Goal: Task Accomplishment & Management: Complete application form

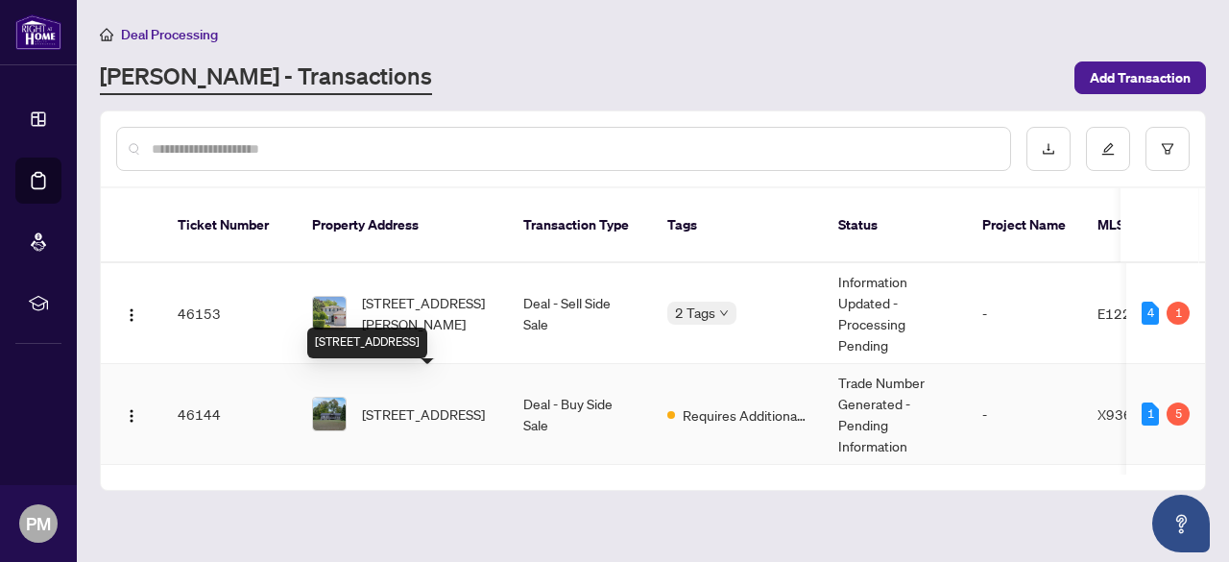
click at [437, 403] on span "[STREET_ADDRESS]" at bounding box center [423, 413] width 123 height 21
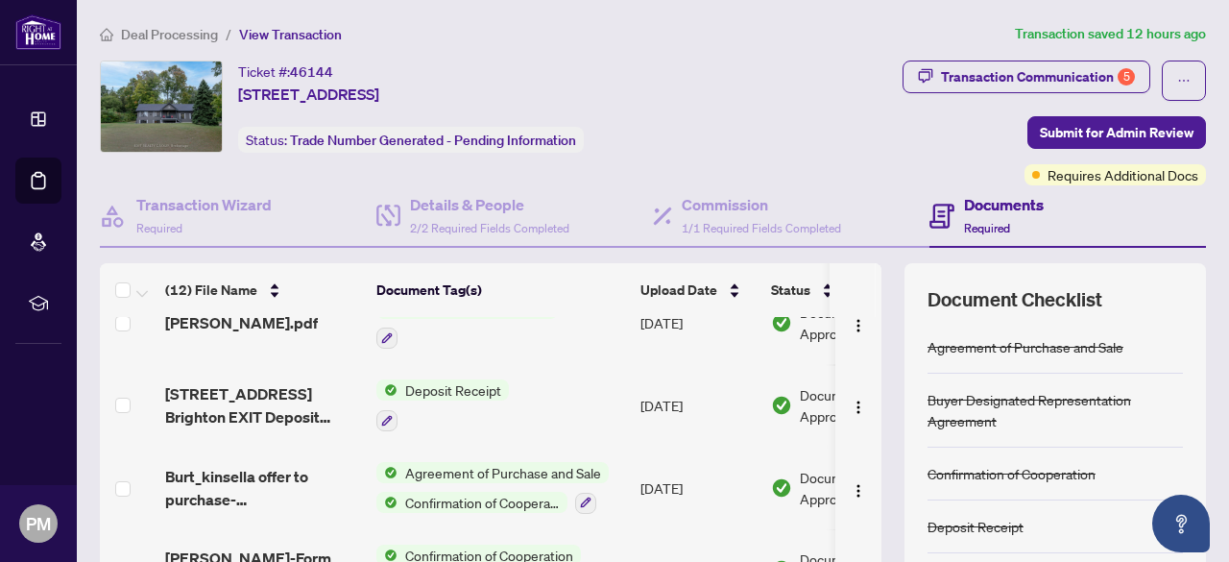
scroll to position [384, 0]
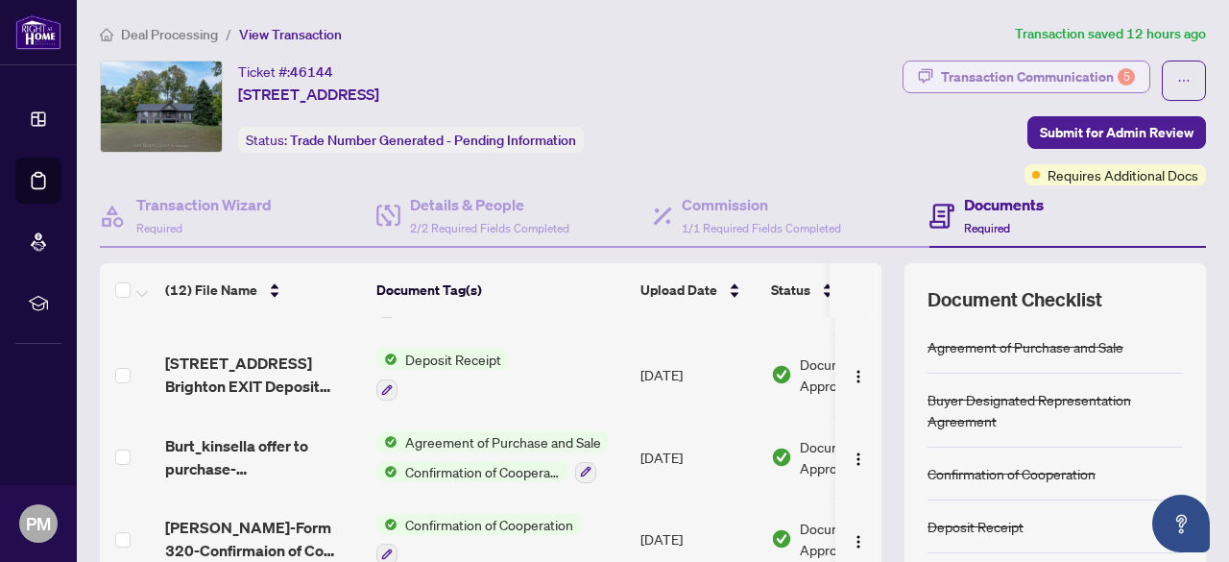
click at [1011, 76] on div "Transaction Communication 5" at bounding box center [1038, 76] width 194 height 31
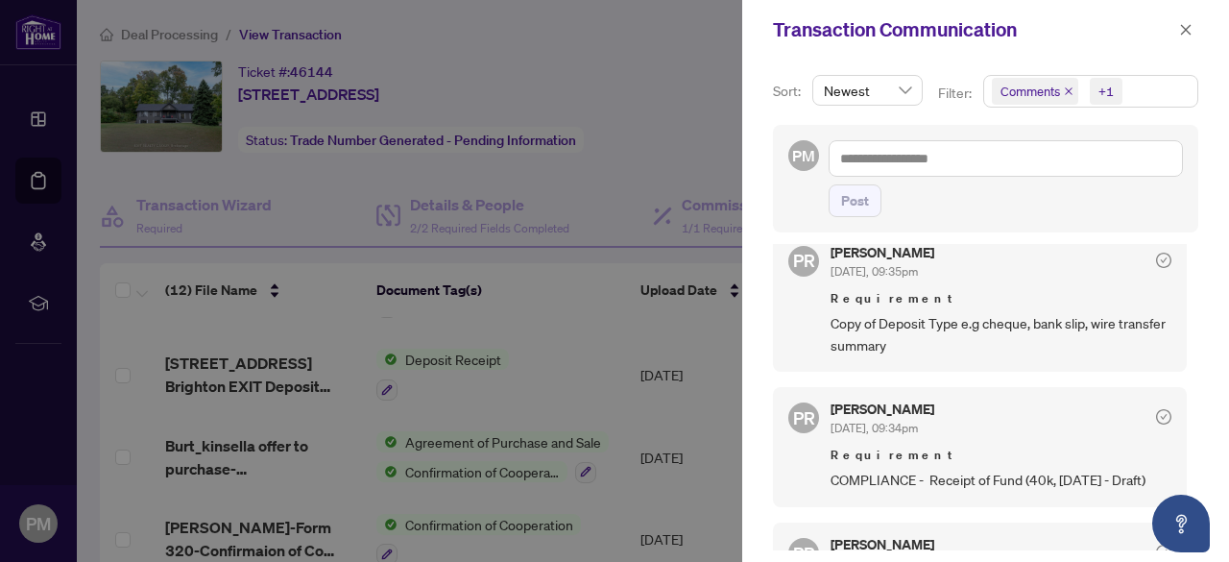
scroll to position [480, 0]
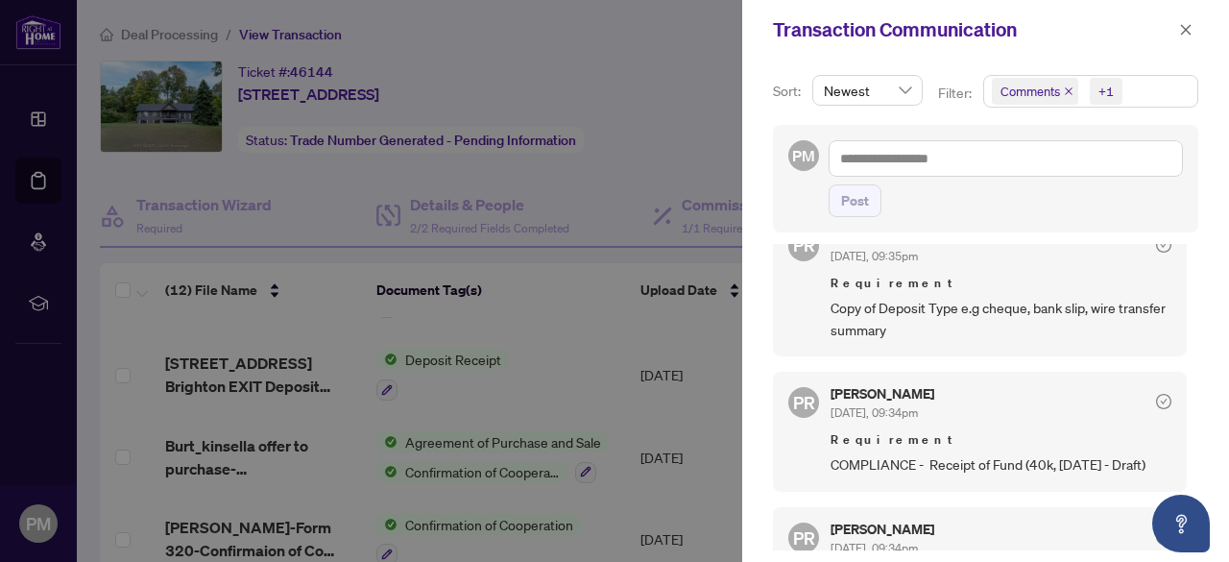
click at [481, 434] on div at bounding box center [614, 281] width 1229 height 562
click at [758, 138] on div "Sort: Newest Filter: Comments +1 PM Post PR [PERSON_NAME] [DATE], 09:36pm Requi…" at bounding box center [985, 311] width 487 height 502
click at [1190, 30] on icon "close" at bounding box center [1185, 29] width 13 height 13
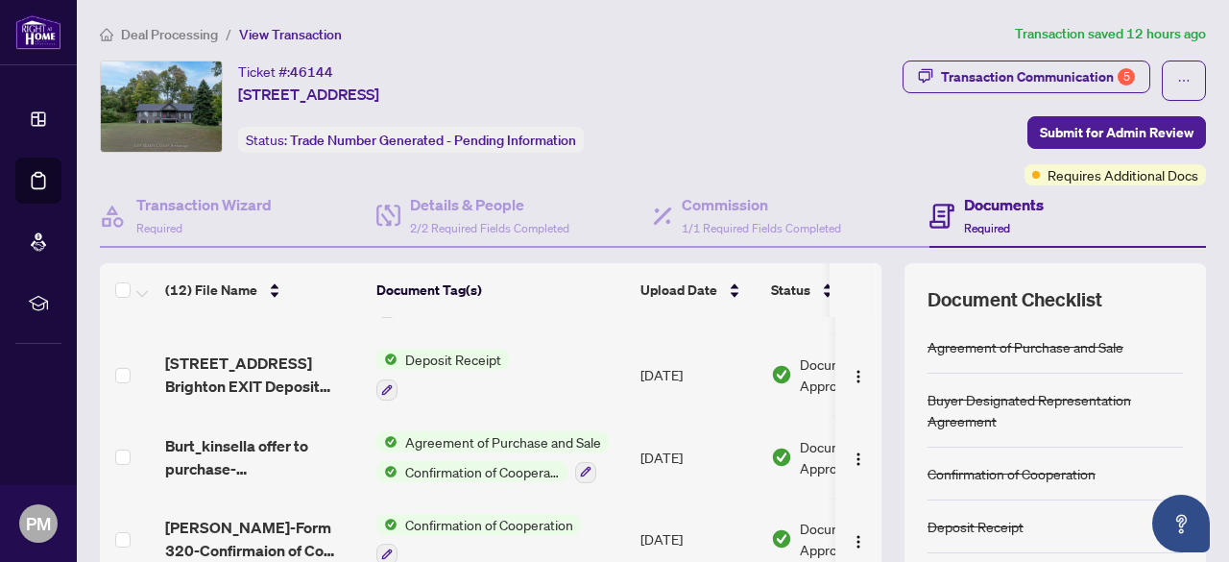
click at [496, 437] on span "Agreement of Purchase and Sale" at bounding box center [502, 441] width 211 height 21
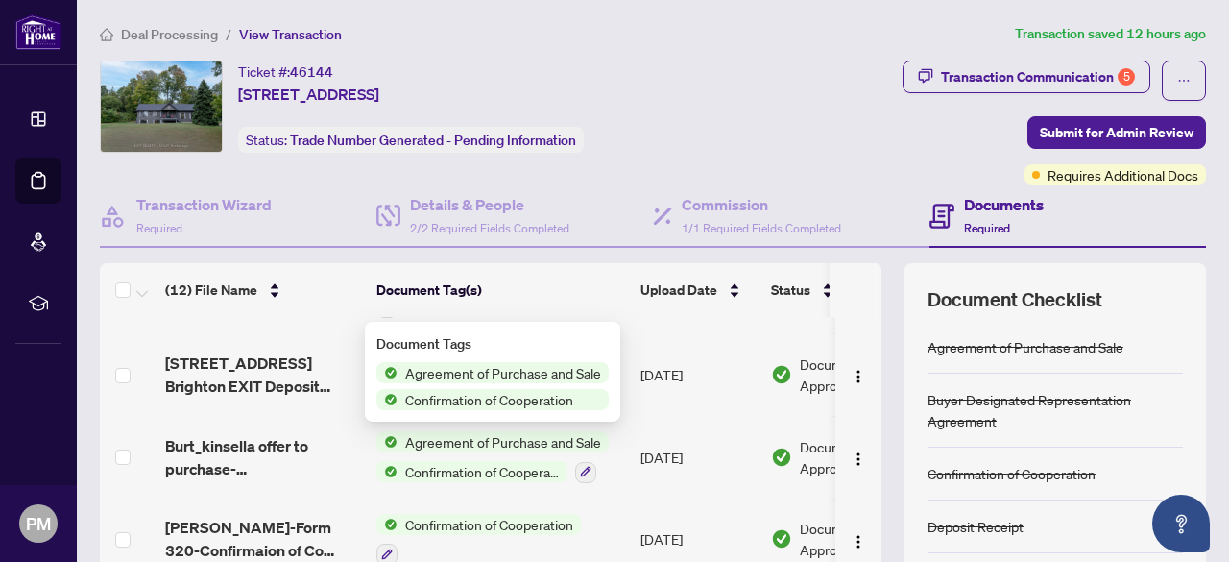
click at [490, 372] on span "Agreement of Purchase and Sale" at bounding box center [502, 372] width 211 height 21
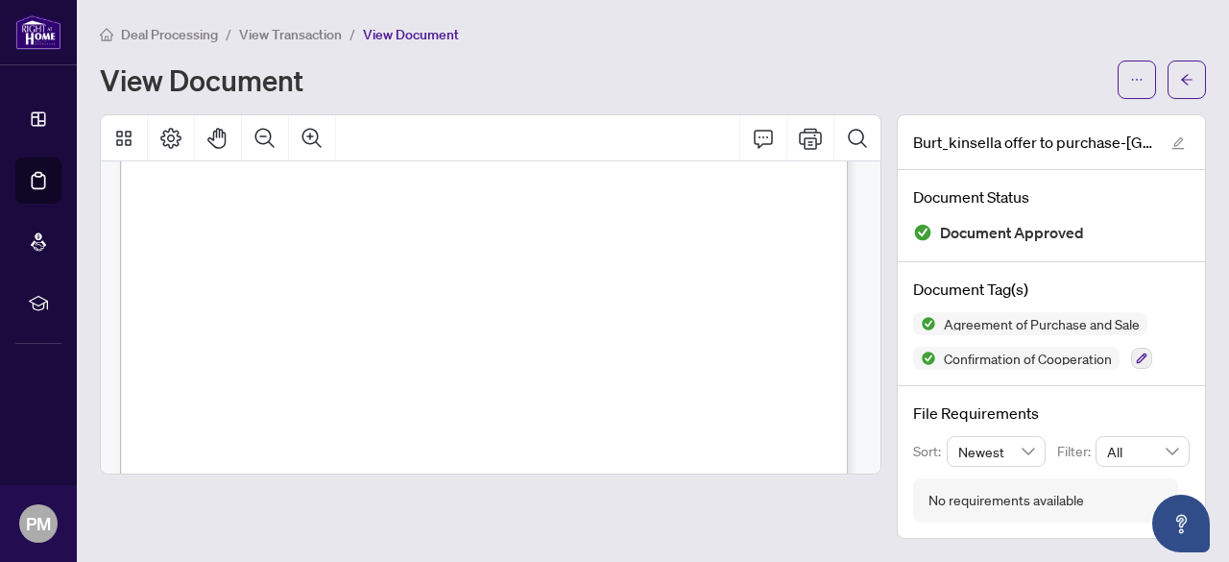
scroll to position [288, 0]
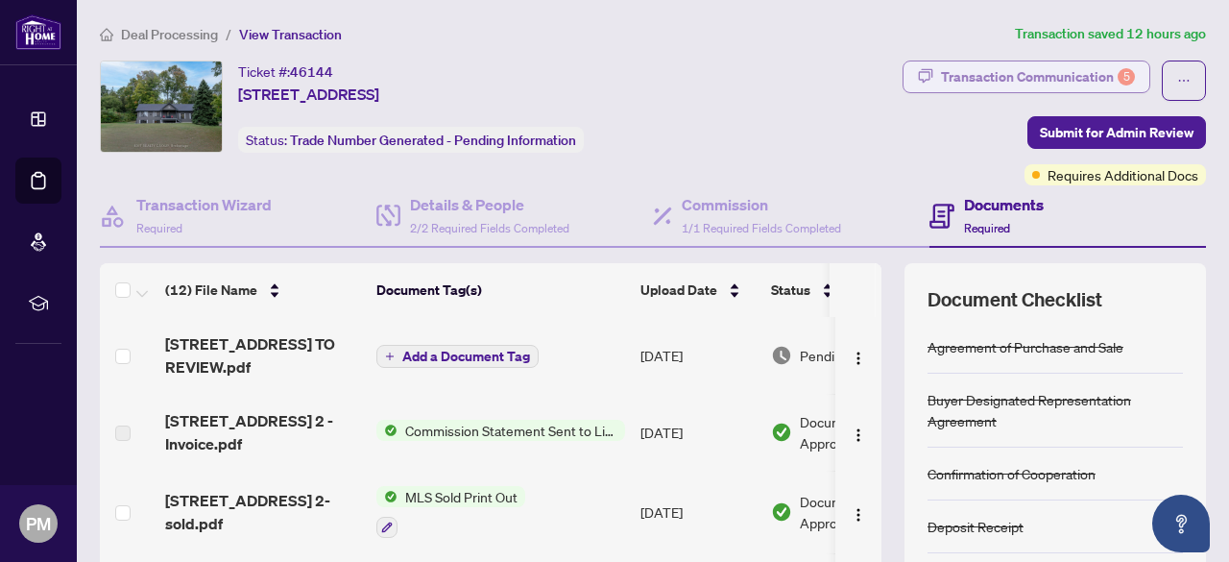
click at [1014, 76] on div "Transaction Communication 5" at bounding box center [1038, 76] width 194 height 31
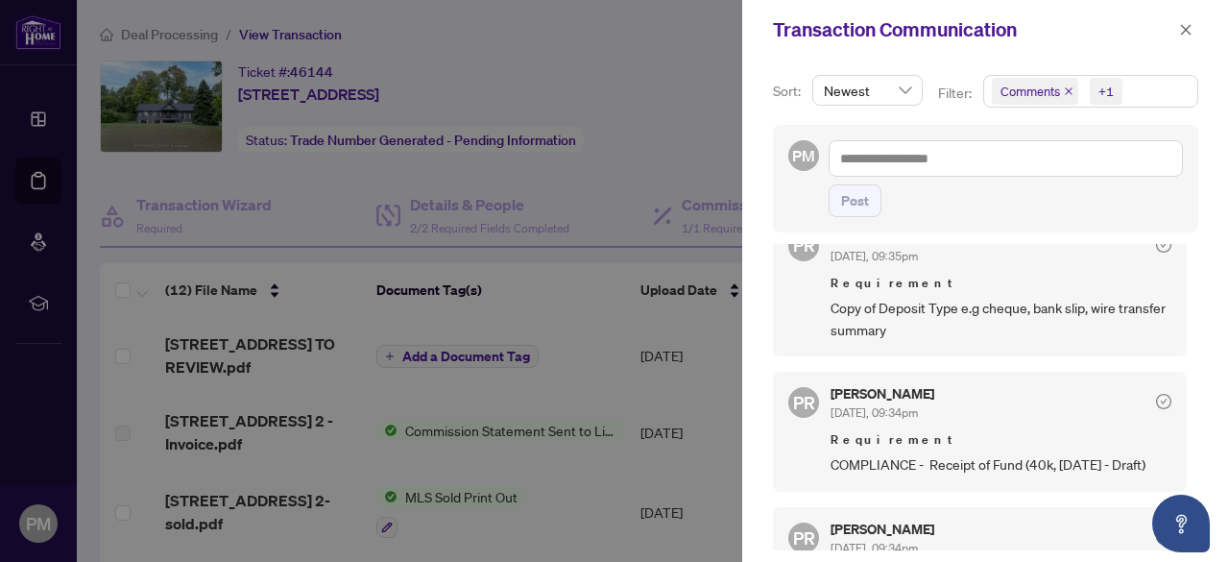
scroll to position [384, 0]
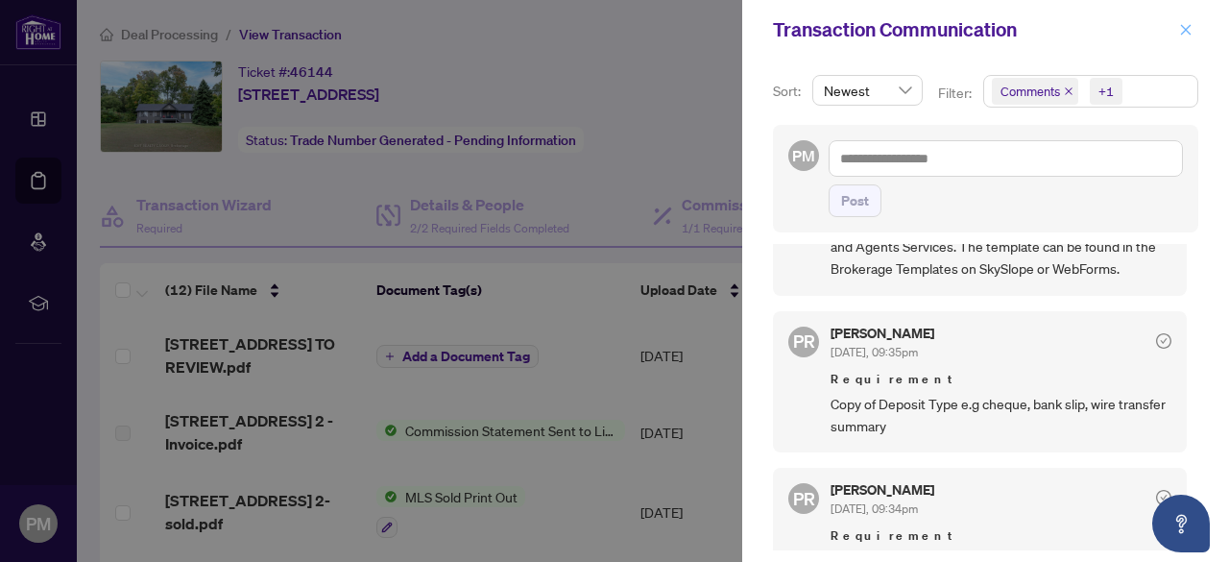
click at [1188, 30] on icon "close" at bounding box center [1185, 29] width 13 height 13
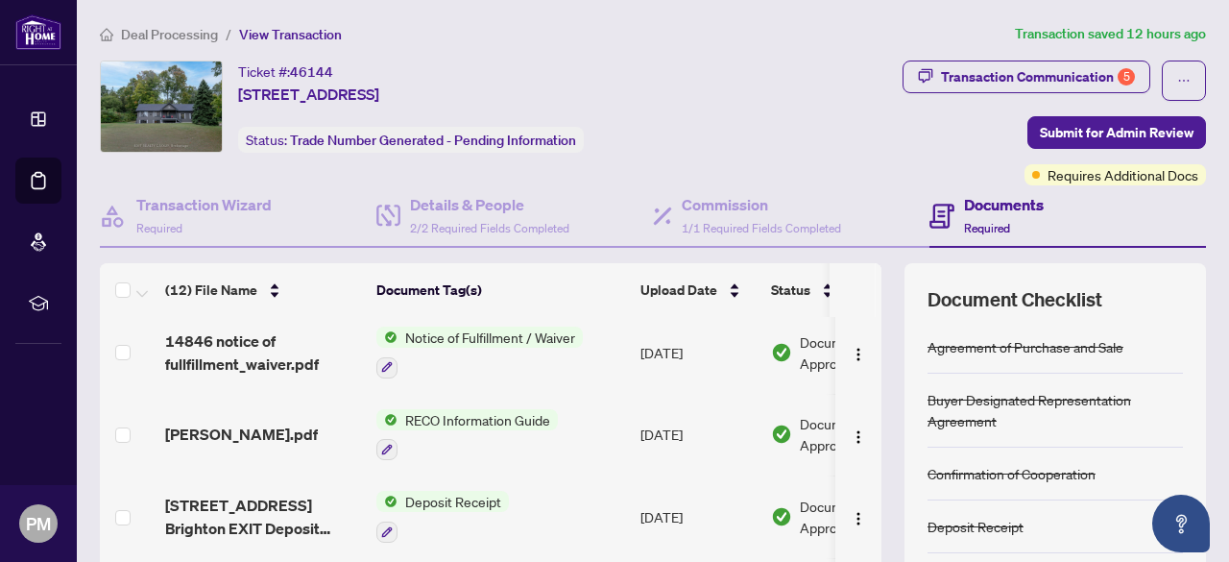
scroll to position [288, 0]
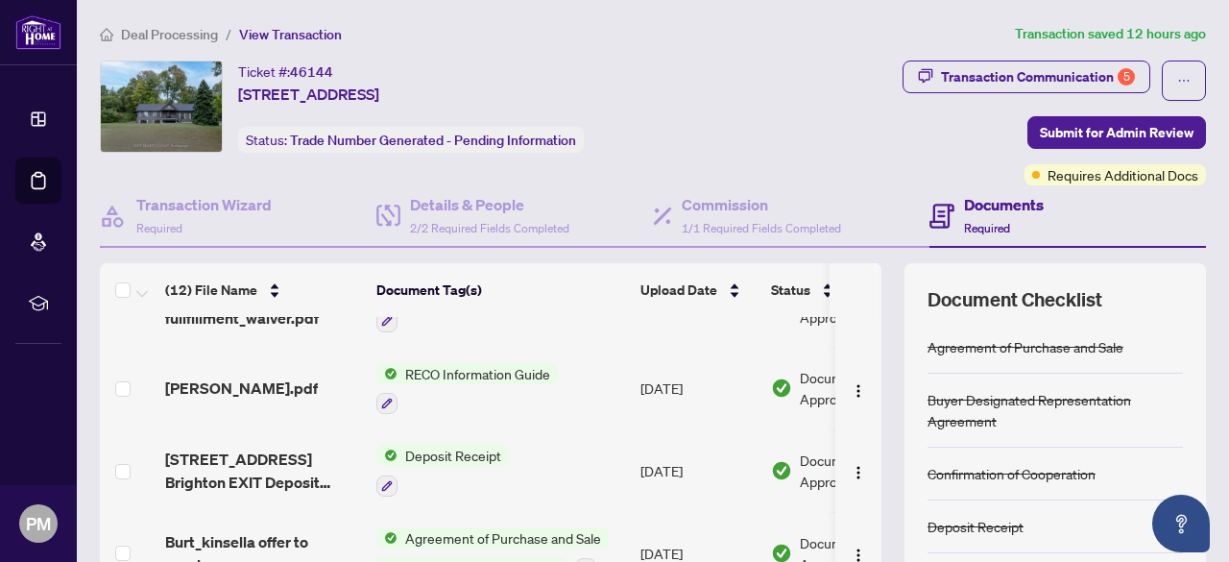
click at [459, 448] on span "Deposit Receipt" at bounding box center [452, 454] width 111 height 21
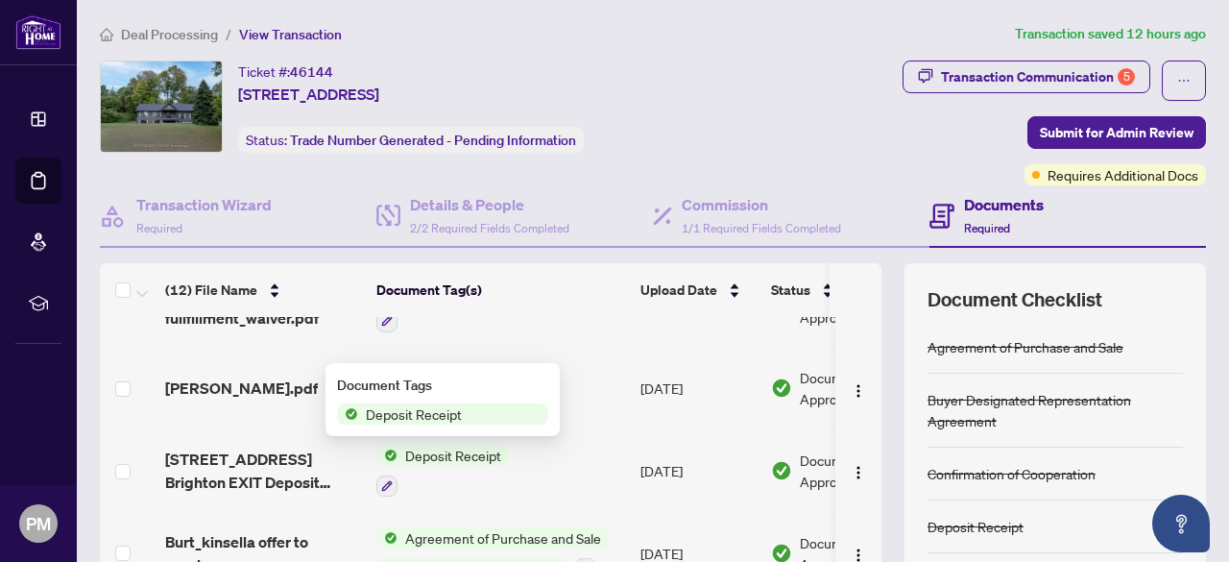
click at [447, 454] on span "Deposit Receipt" at bounding box center [452, 454] width 111 height 21
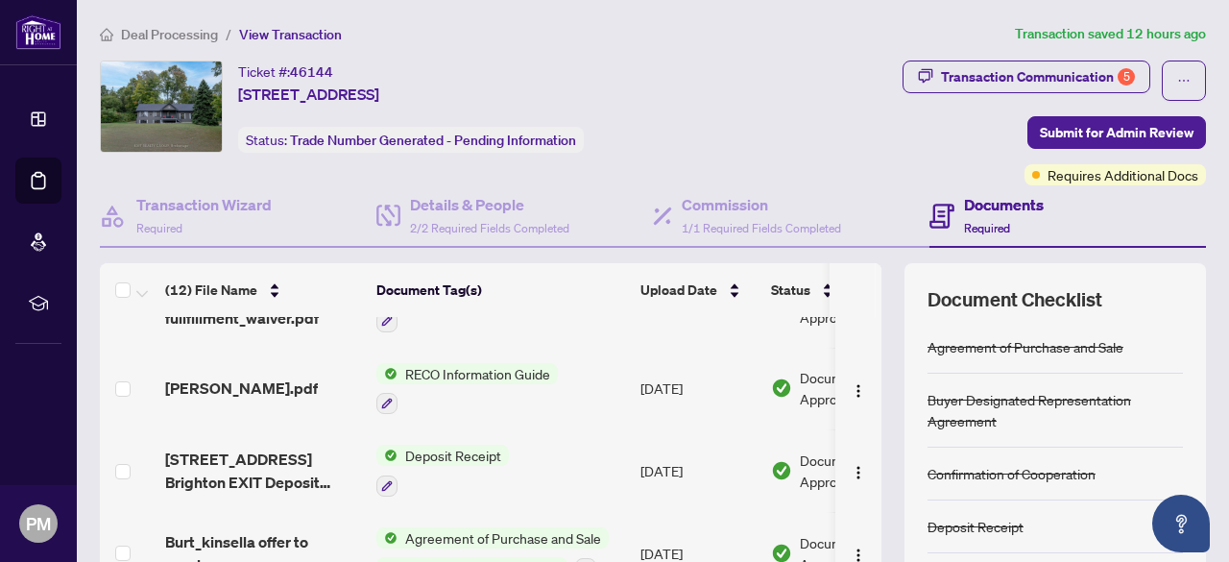
click at [447, 454] on span "Deposit Receipt" at bounding box center [452, 454] width 111 height 21
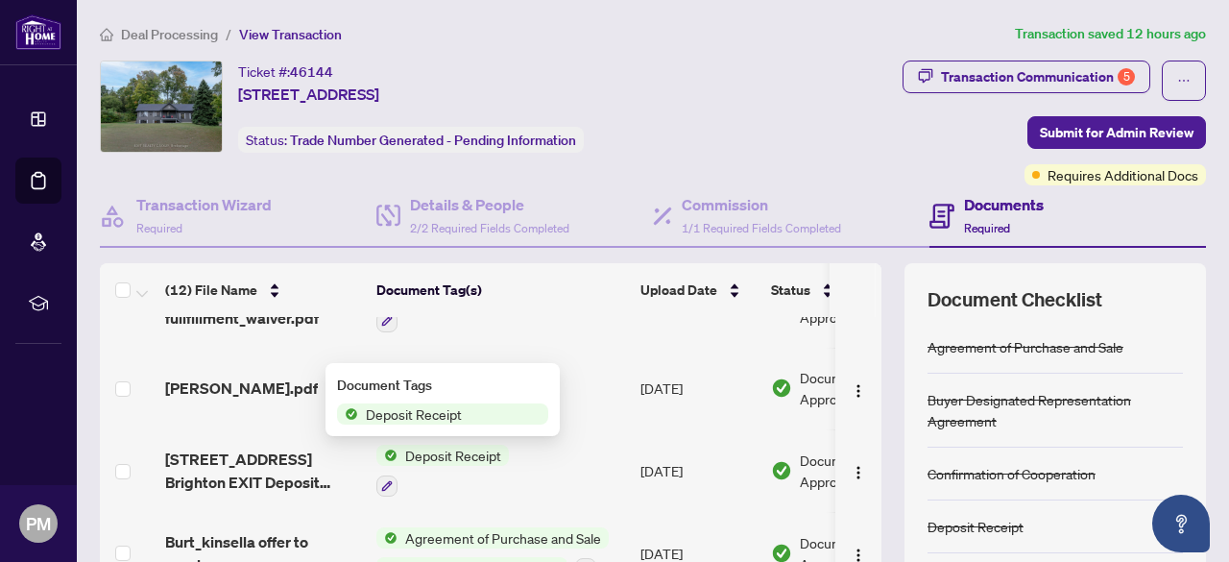
click at [447, 454] on span "Deposit Receipt" at bounding box center [452, 454] width 111 height 21
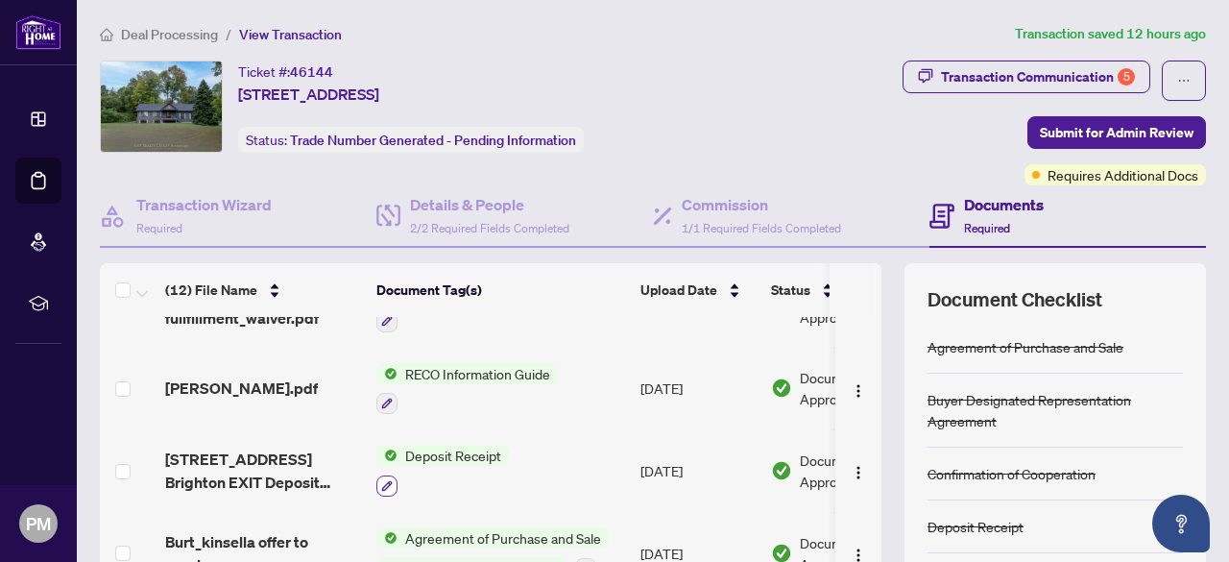
click at [386, 480] on icon "button" at bounding box center [387, 486] width 12 height 12
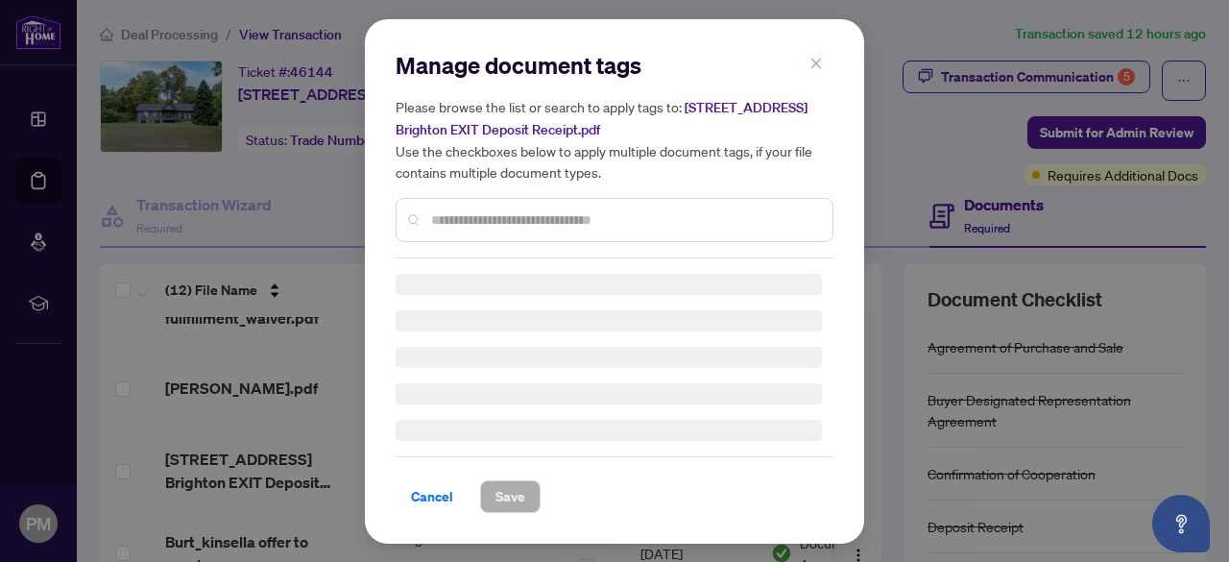
click at [816, 61] on icon "close" at bounding box center [815, 63] width 13 height 13
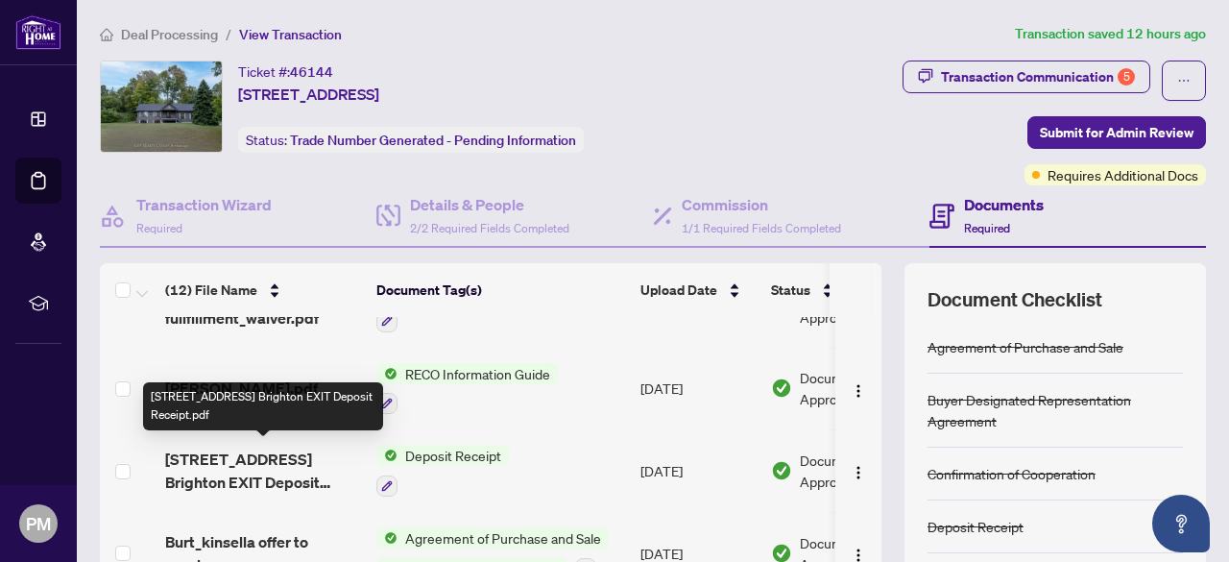
click at [242, 478] on span "[STREET_ADDRESS] Brighton EXIT Deposit Receipt.pdf" at bounding box center [263, 470] width 196 height 46
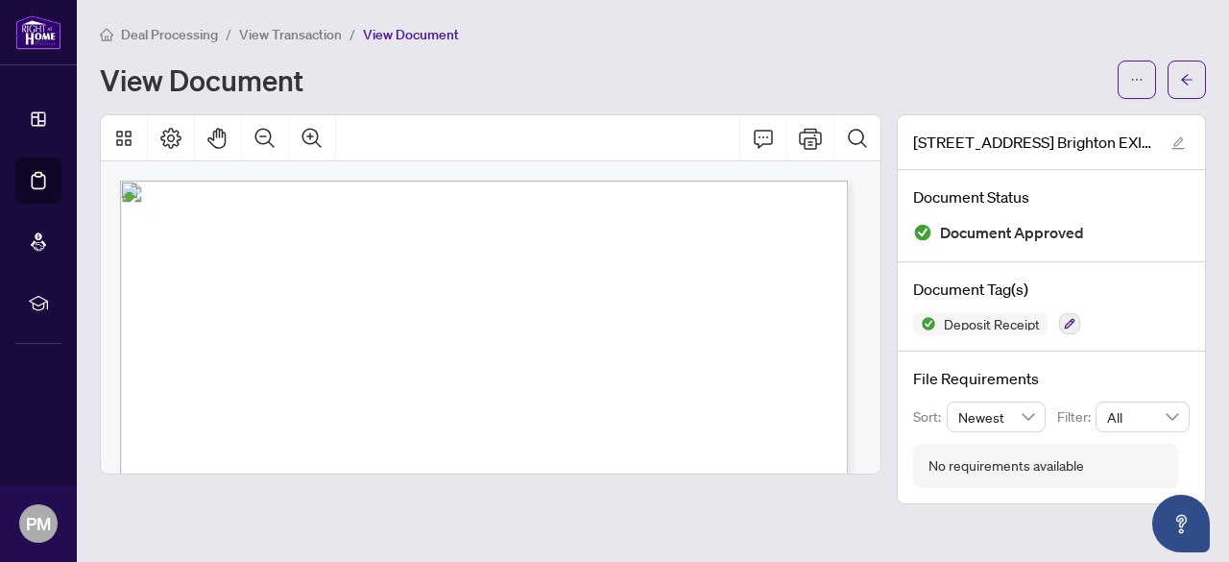
scroll to position [96, 0]
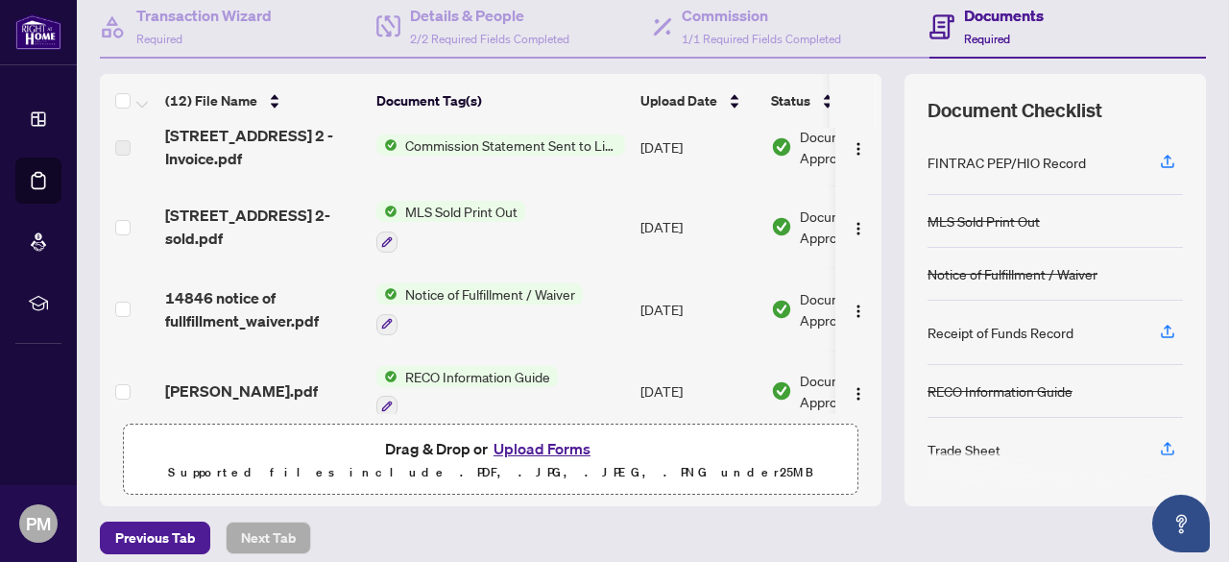
scroll to position [192, 0]
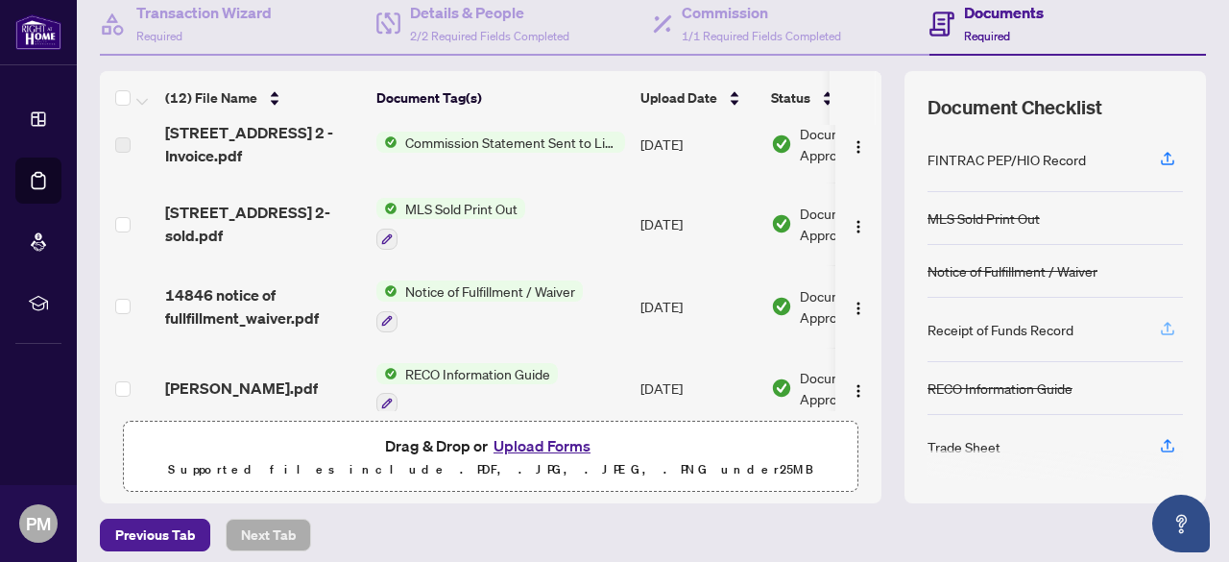
click at [1164, 322] on icon "button" at bounding box center [1168, 327] width 8 height 10
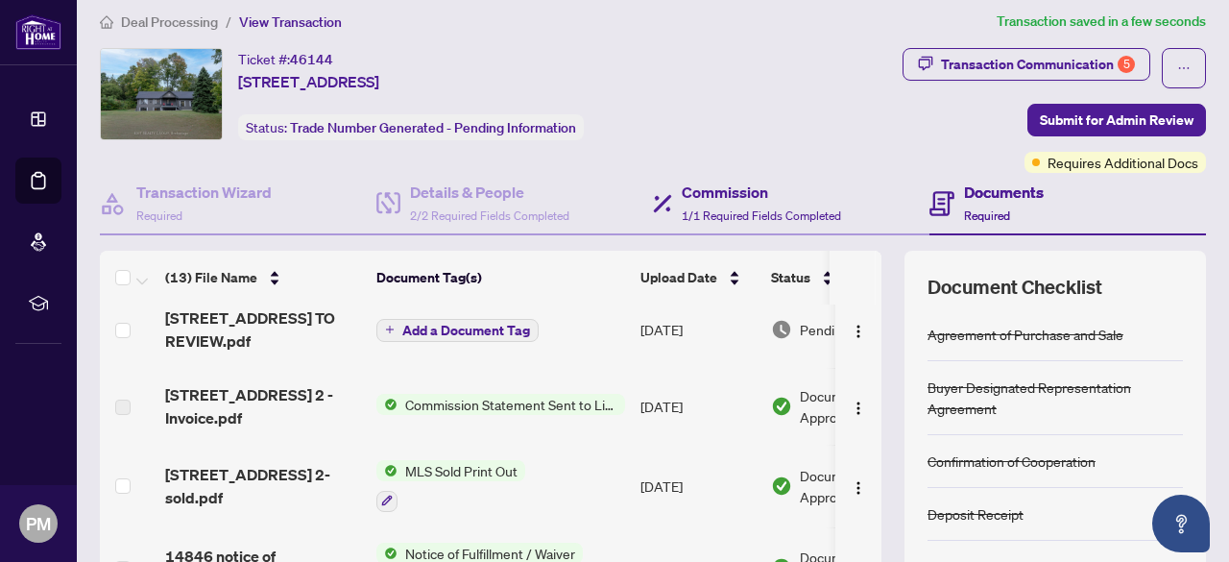
scroll to position [0, 0]
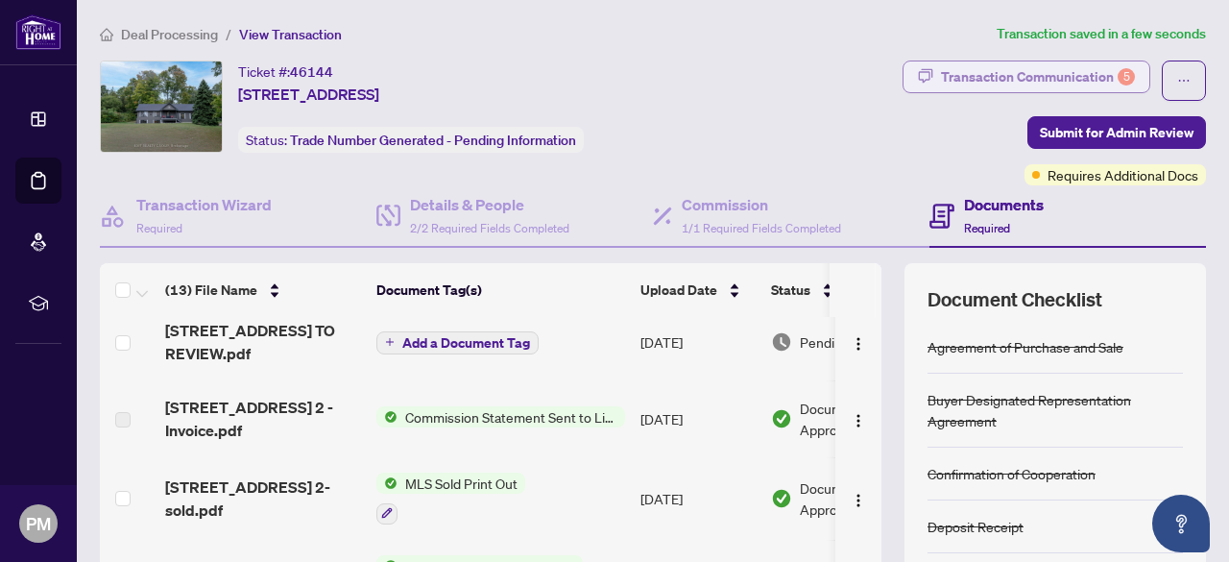
click at [979, 72] on div "Transaction Communication 5" at bounding box center [1038, 76] width 194 height 31
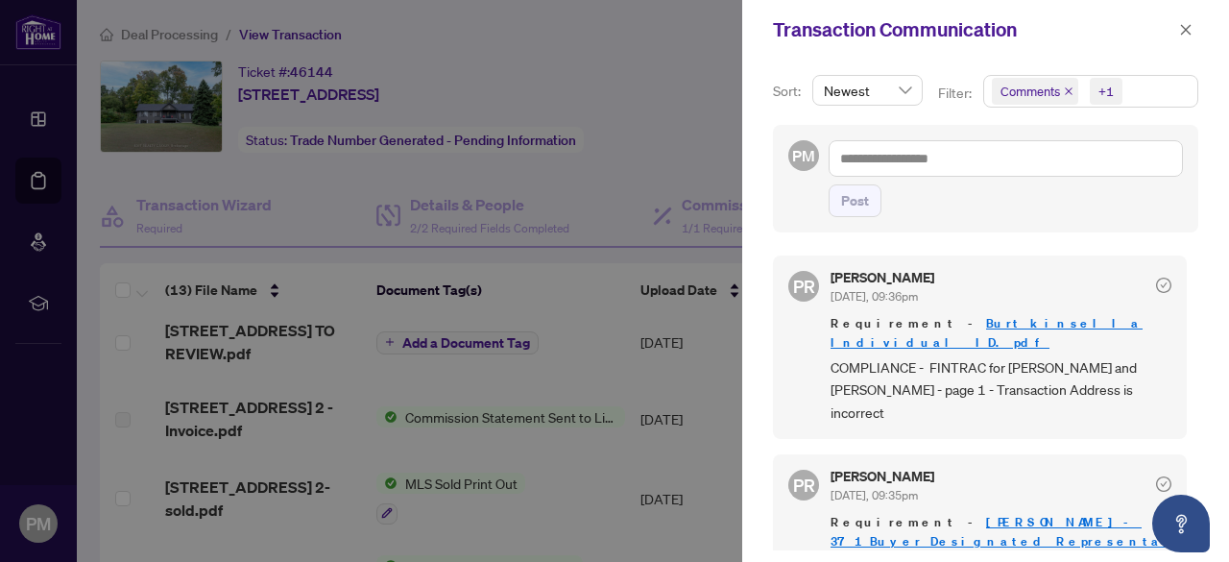
click at [1166, 37] on div "Transaction Communication" at bounding box center [973, 29] width 400 height 29
click at [1183, 25] on icon "close" at bounding box center [1185, 29] width 13 height 13
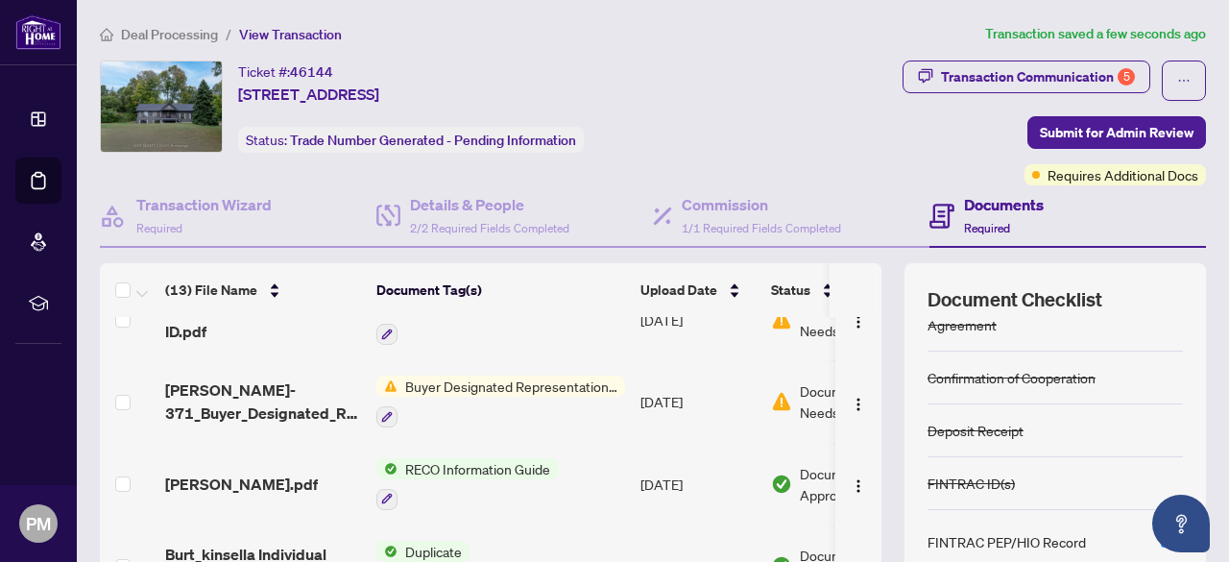
scroll to position [672, 0]
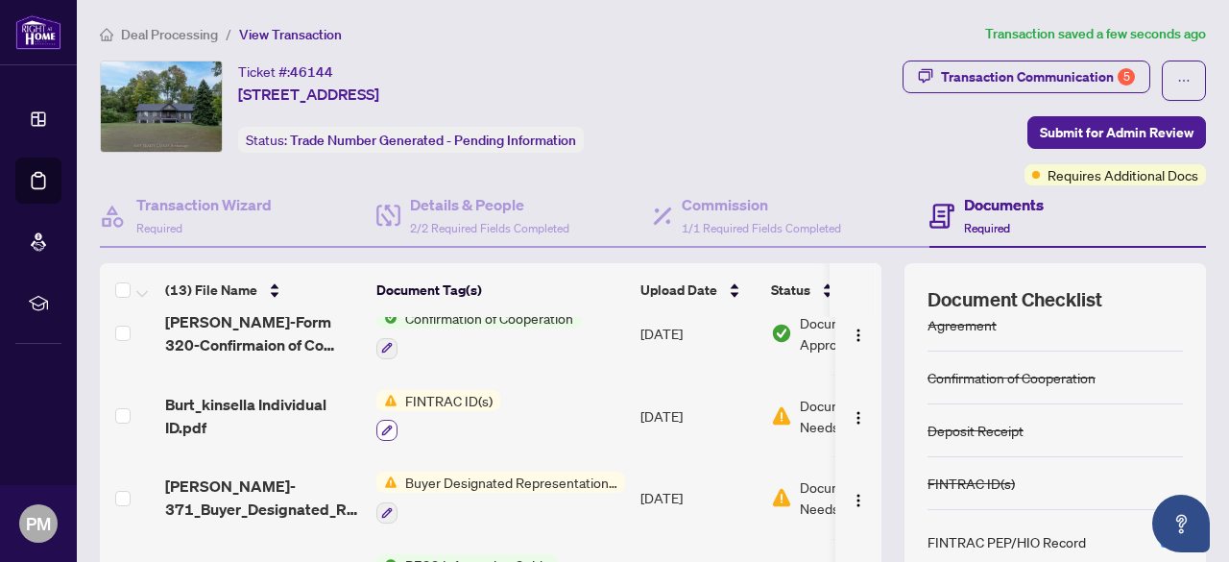
click at [393, 420] on button "button" at bounding box center [386, 430] width 21 height 21
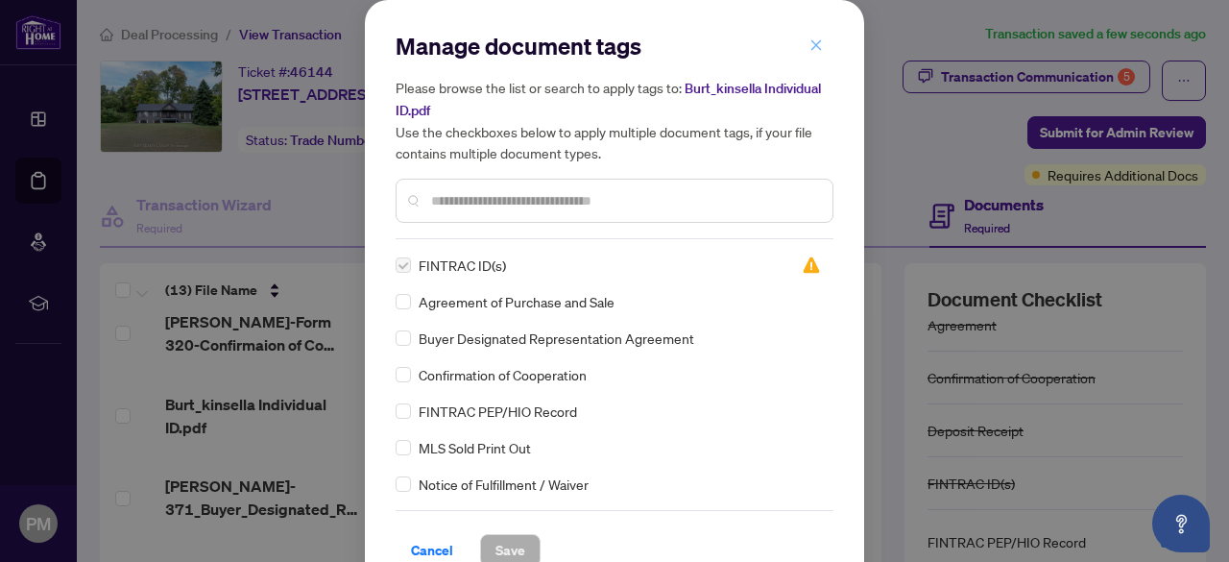
click at [809, 43] on icon "close" at bounding box center [815, 44] width 13 height 13
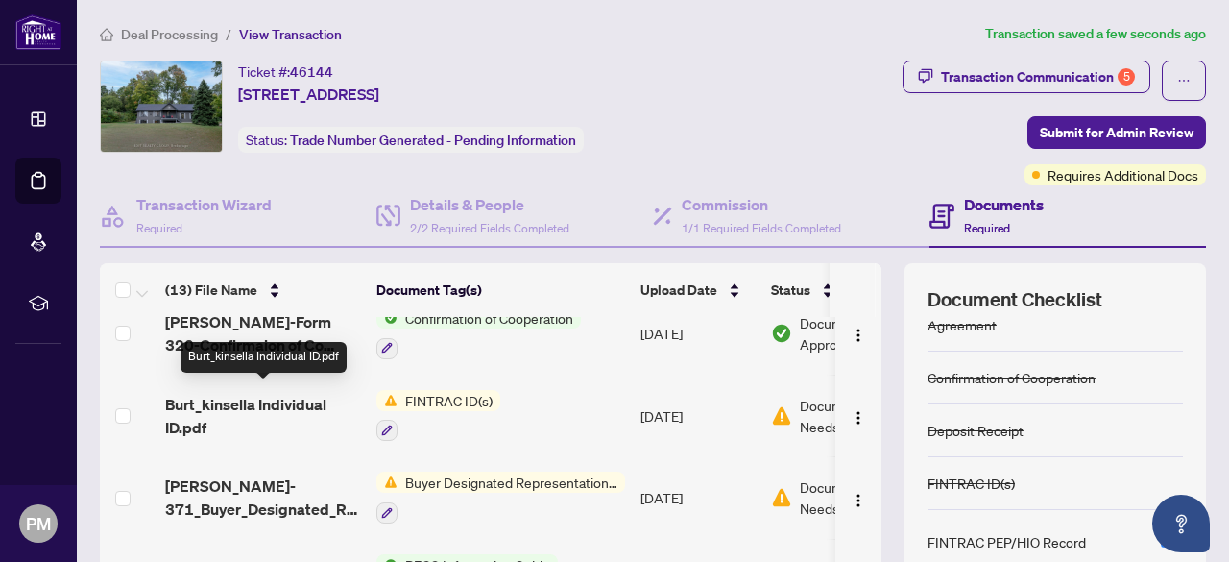
click at [239, 393] on span "Burt_kinsella Individual ID.pdf" at bounding box center [263, 416] width 196 height 46
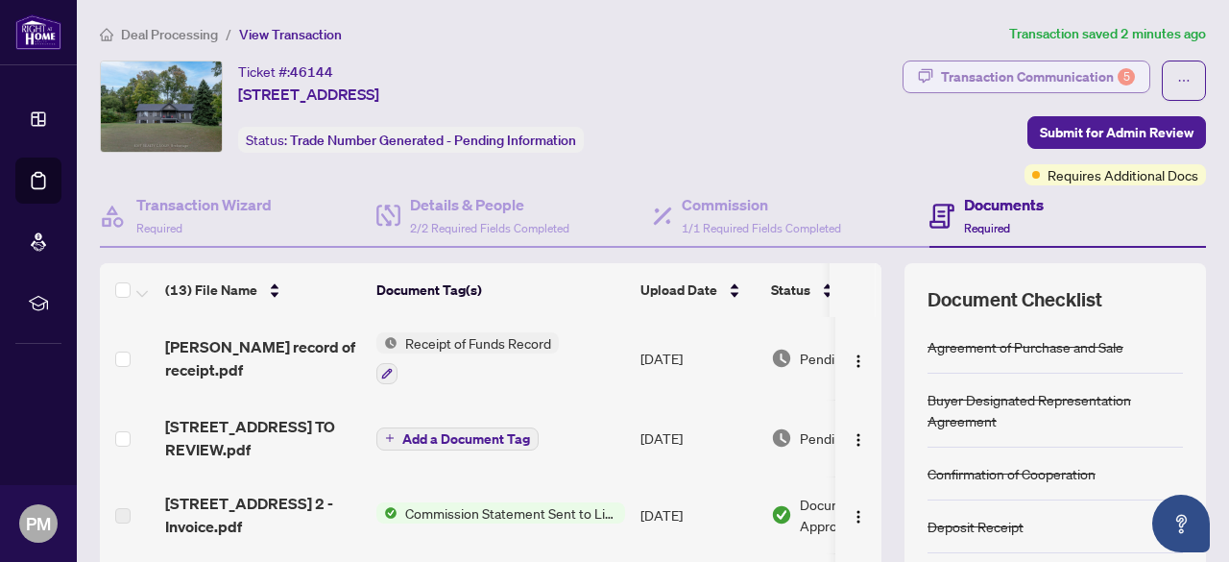
click at [1054, 79] on div "Transaction Communication 5" at bounding box center [1038, 76] width 194 height 31
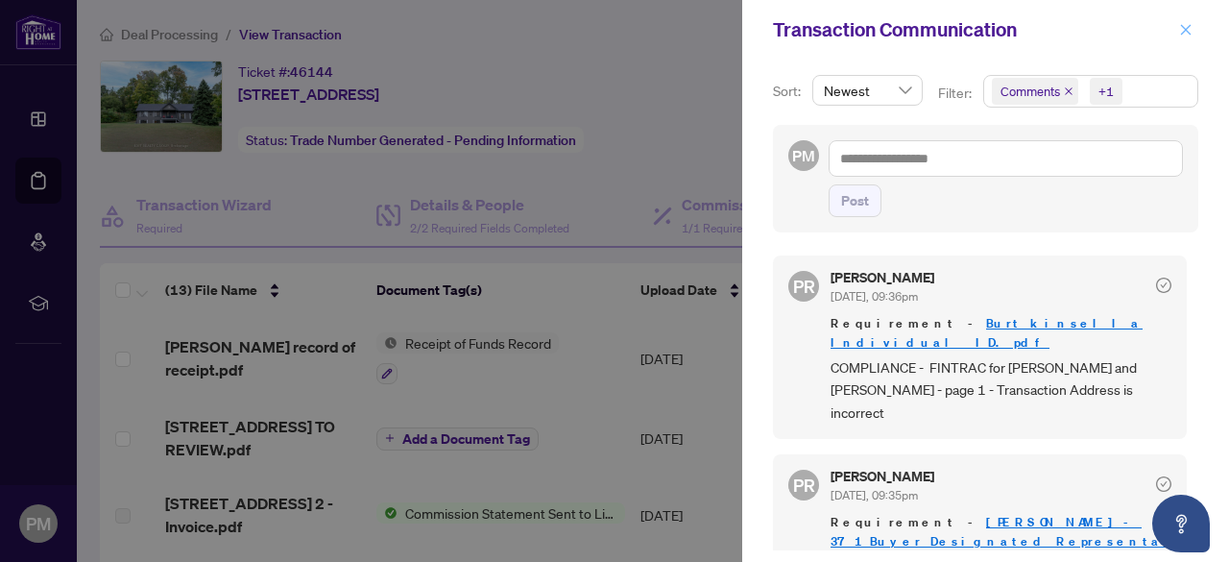
click at [1184, 26] on icon "close" at bounding box center [1185, 29] width 13 height 13
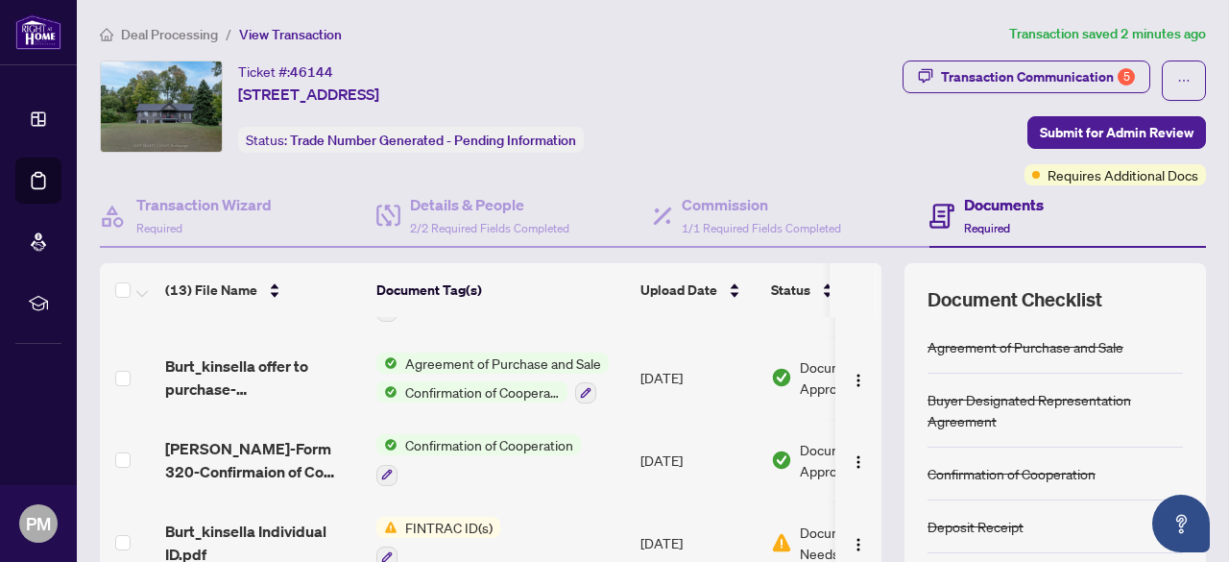
scroll to position [576, 0]
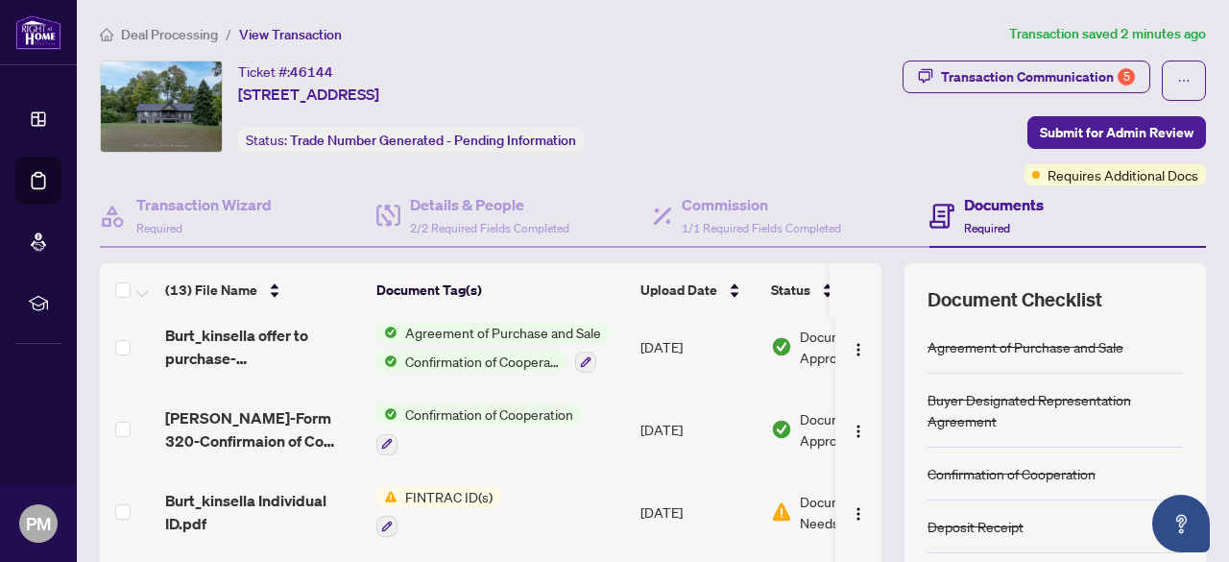
click at [412, 493] on span "FINTRAC ID(s)" at bounding box center [448, 496] width 103 height 21
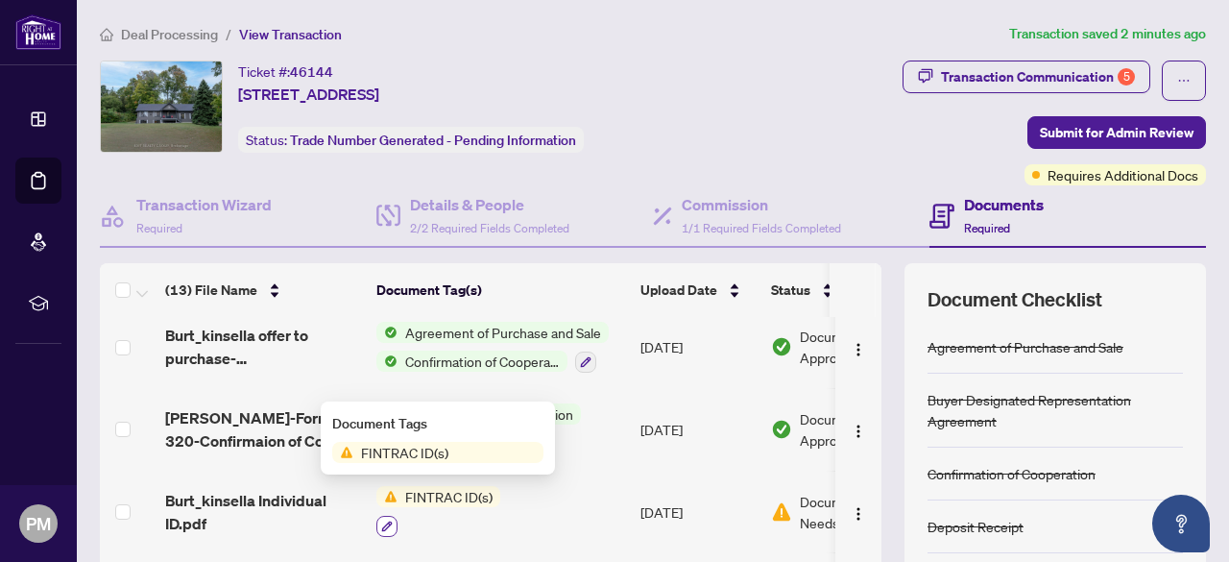
click at [390, 525] on button "button" at bounding box center [386, 526] width 21 height 21
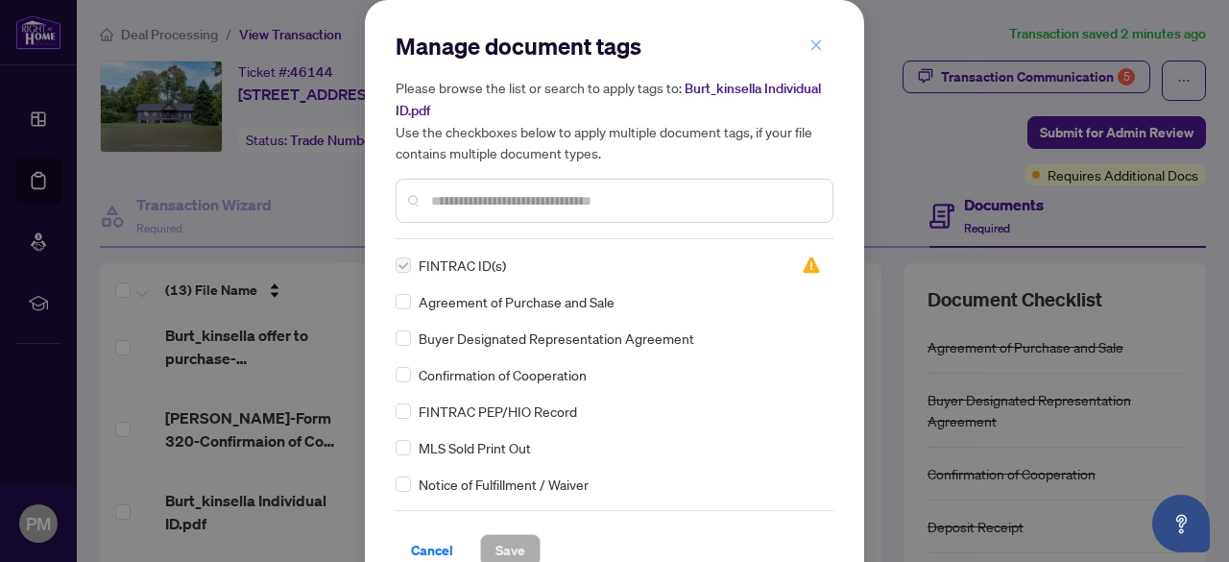
click at [809, 41] on icon "close" at bounding box center [815, 44] width 13 height 13
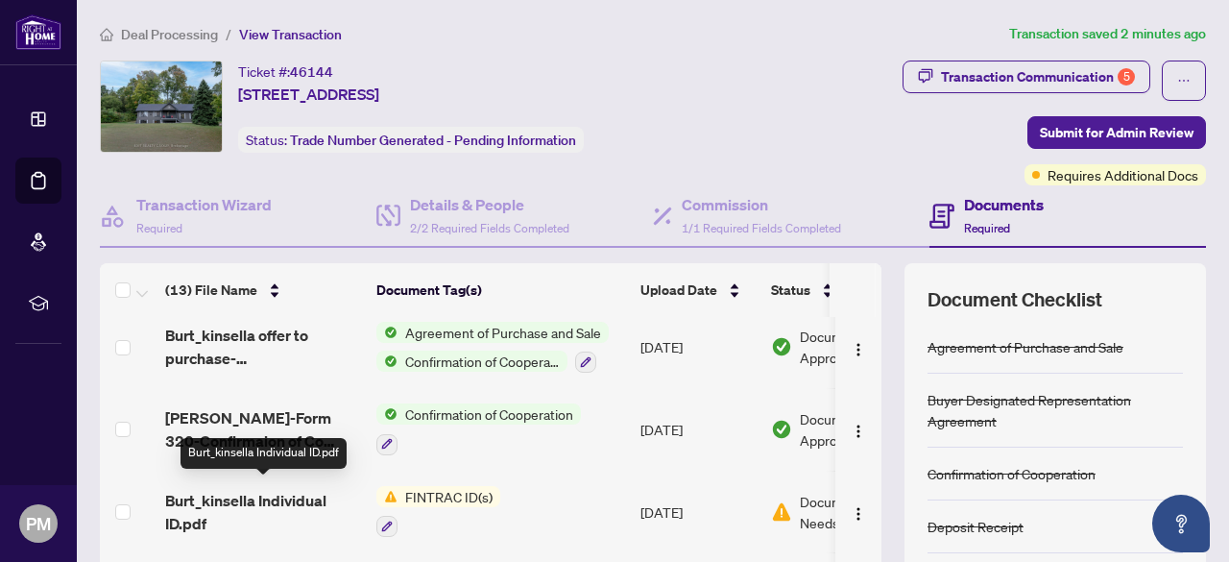
click at [240, 491] on span "Burt_kinsella Individual ID.pdf" at bounding box center [263, 512] width 196 height 46
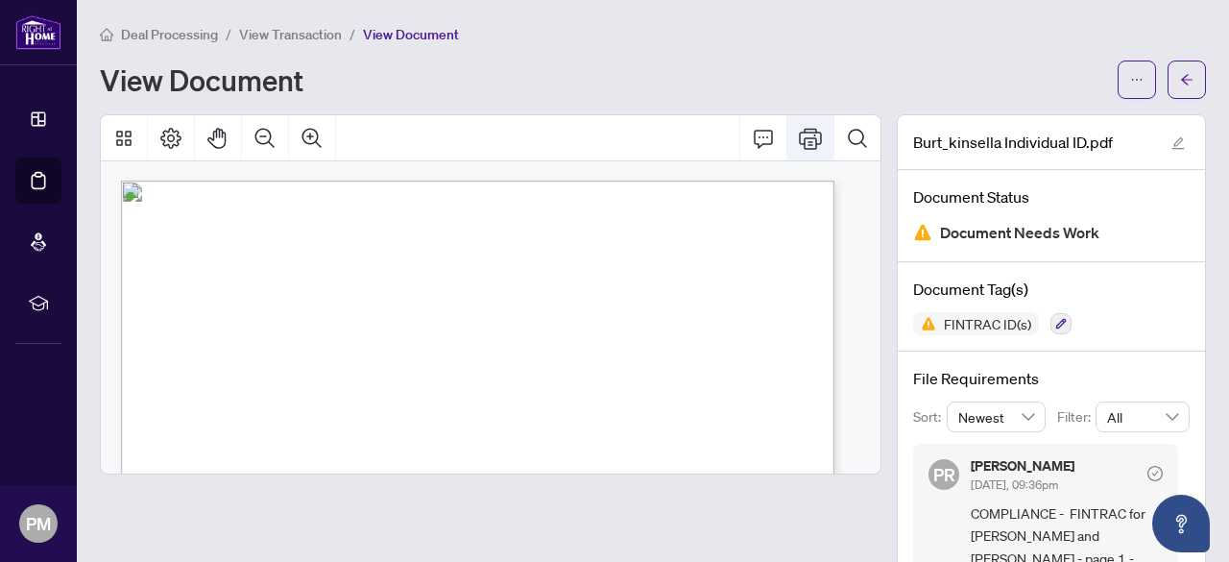
click at [801, 139] on icon "Print" at bounding box center [810, 138] width 23 height 23
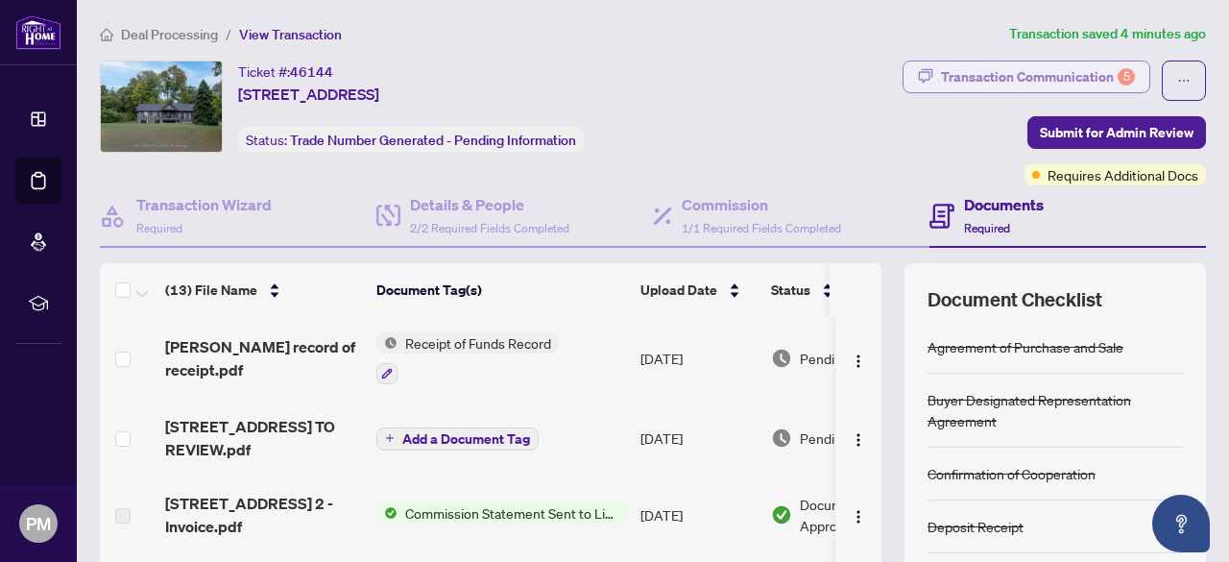
click at [1081, 77] on div "Transaction Communication 5" at bounding box center [1038, 76] width 194 height 31
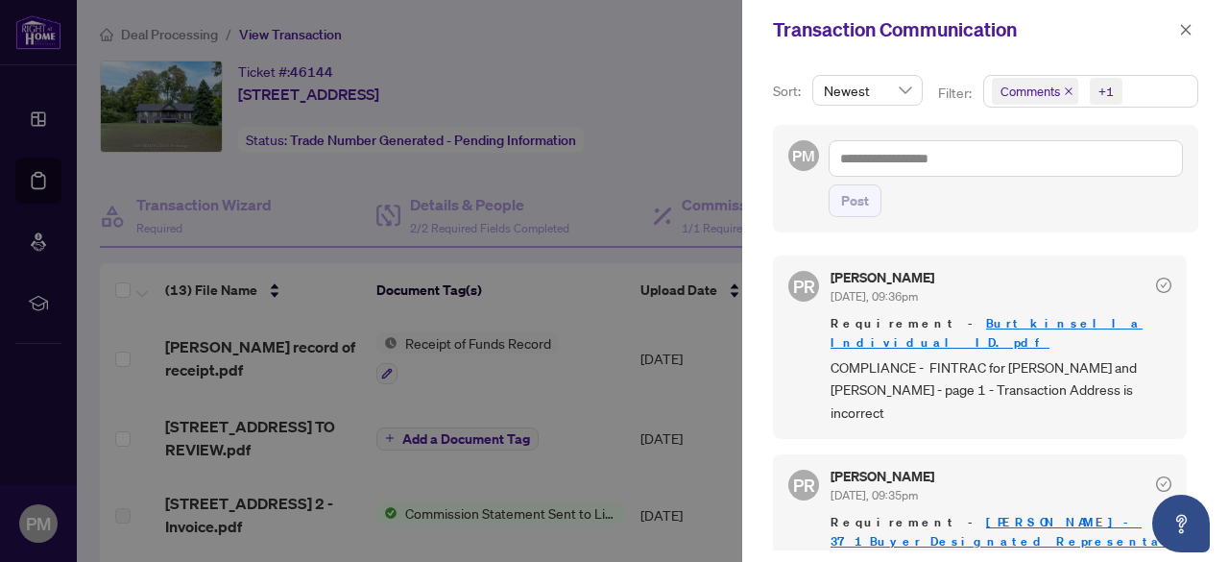
scroll to position [96, 0]
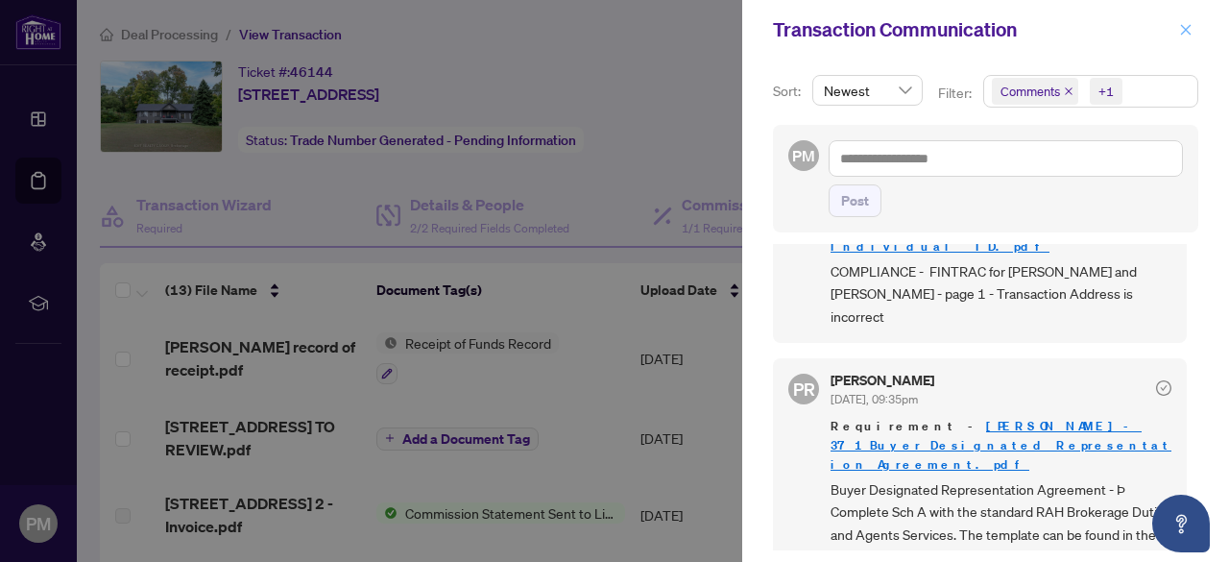
click at [1184, 34] on icon "close" at bounding box center [1185, 29] width 13 height 13
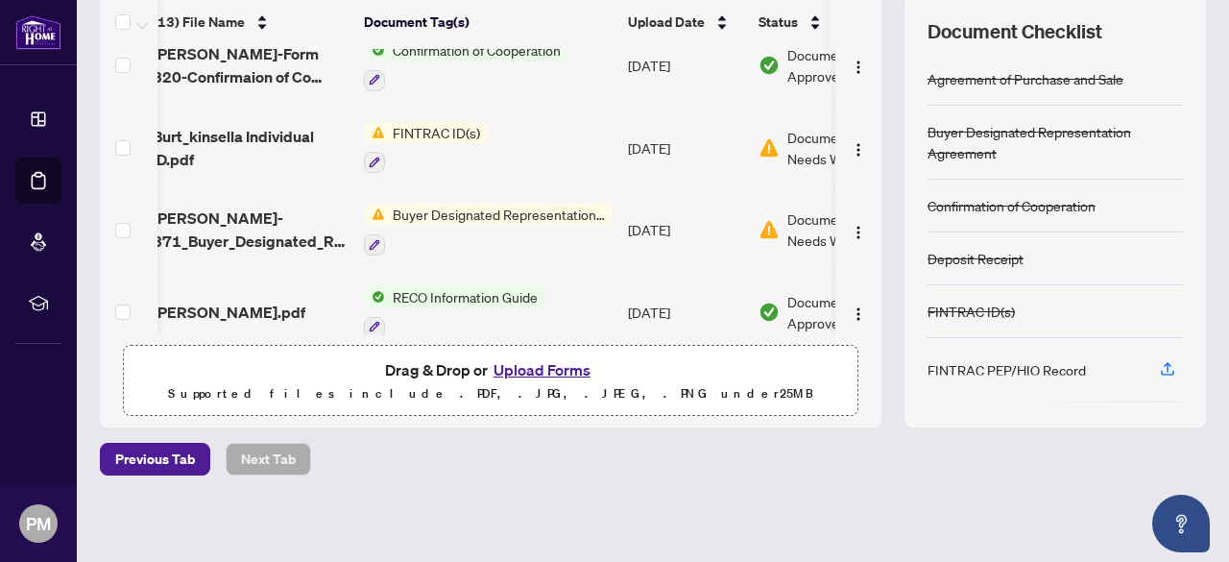
scroll to position [0, 0]
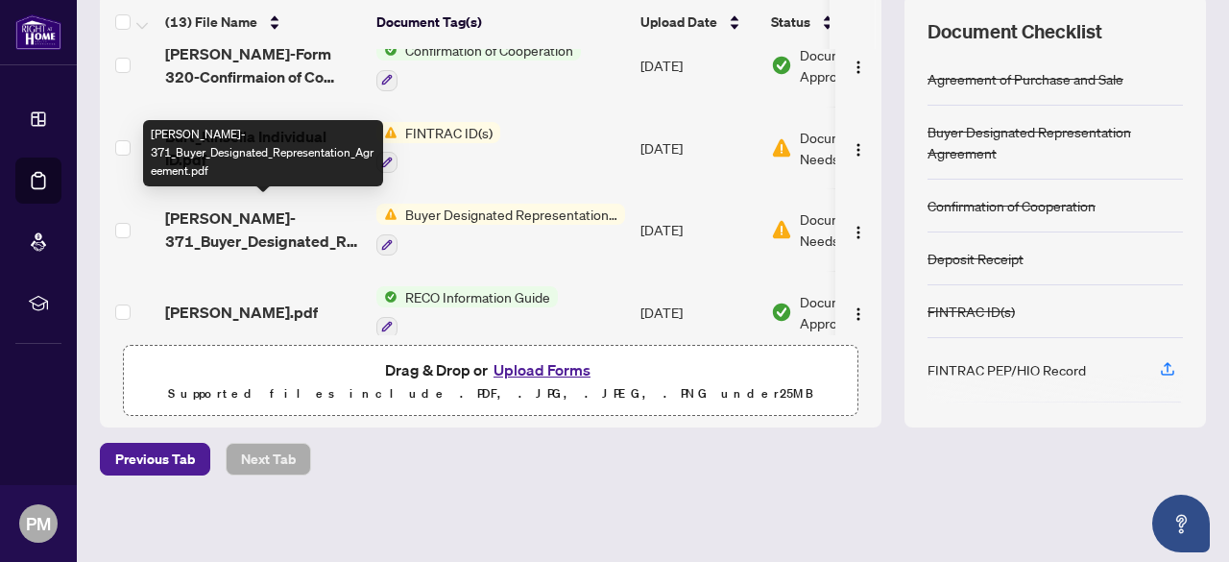
click at [252, 232] on span "[PERSON_NAME]- 371_Buyer_Designated_Representation_Agreement.pdf" at bounding box center [263, 229] width 196 height 46
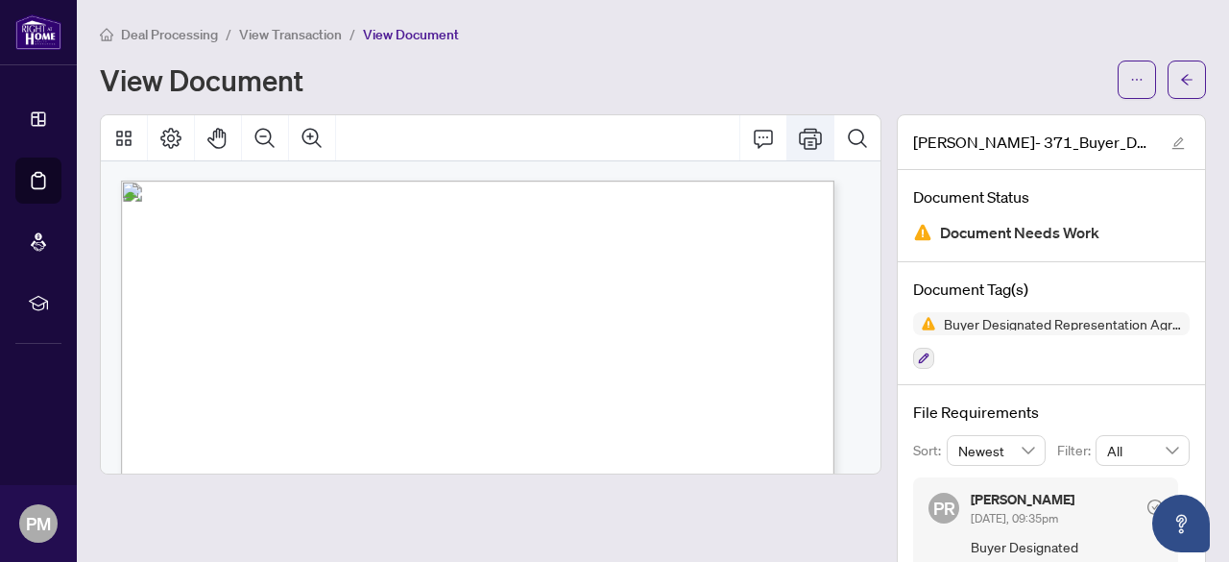
click at [804, 138] on icon "Print" at bounding box center [810, 138] width 23 height 23
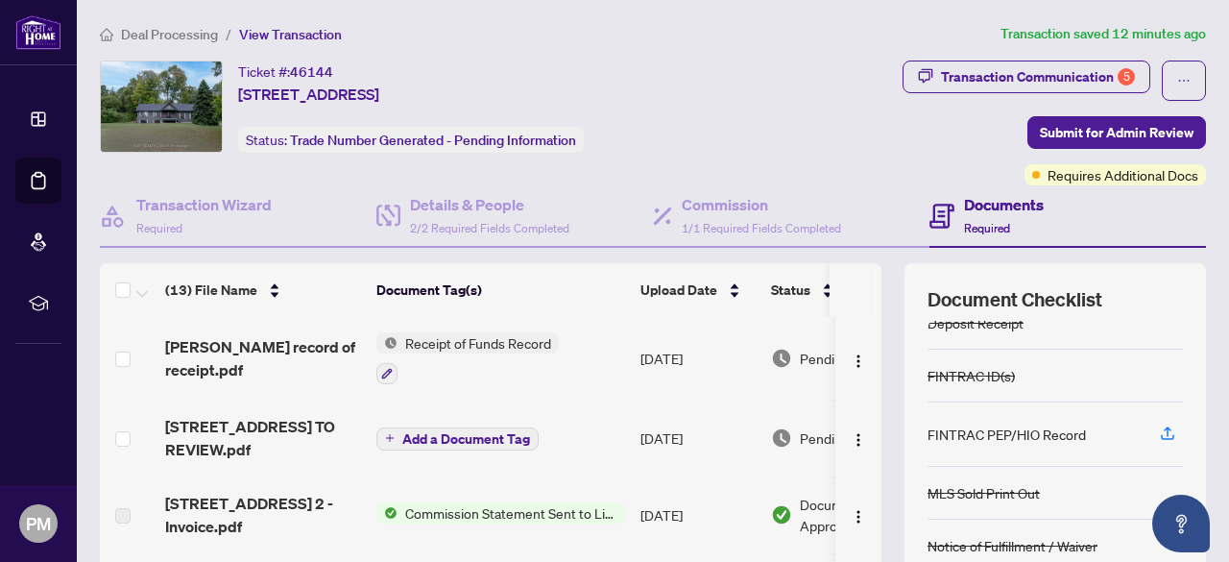
scroll to position [180, 0]
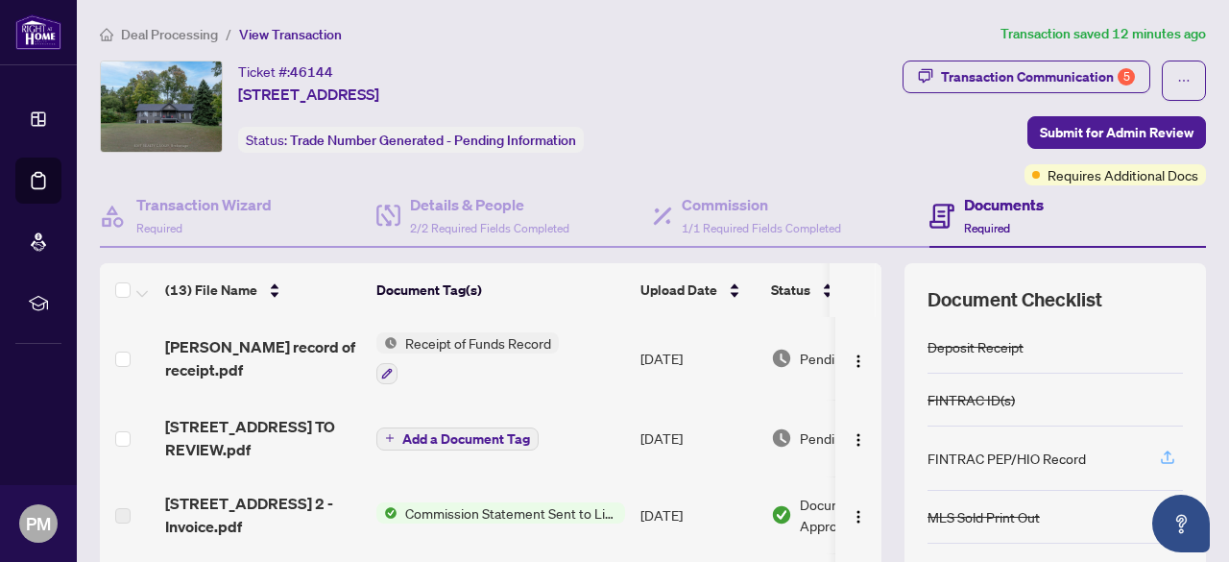
click at [1159, 450] on icon "button" at bounding box center [1167, 456] width 17 height 17
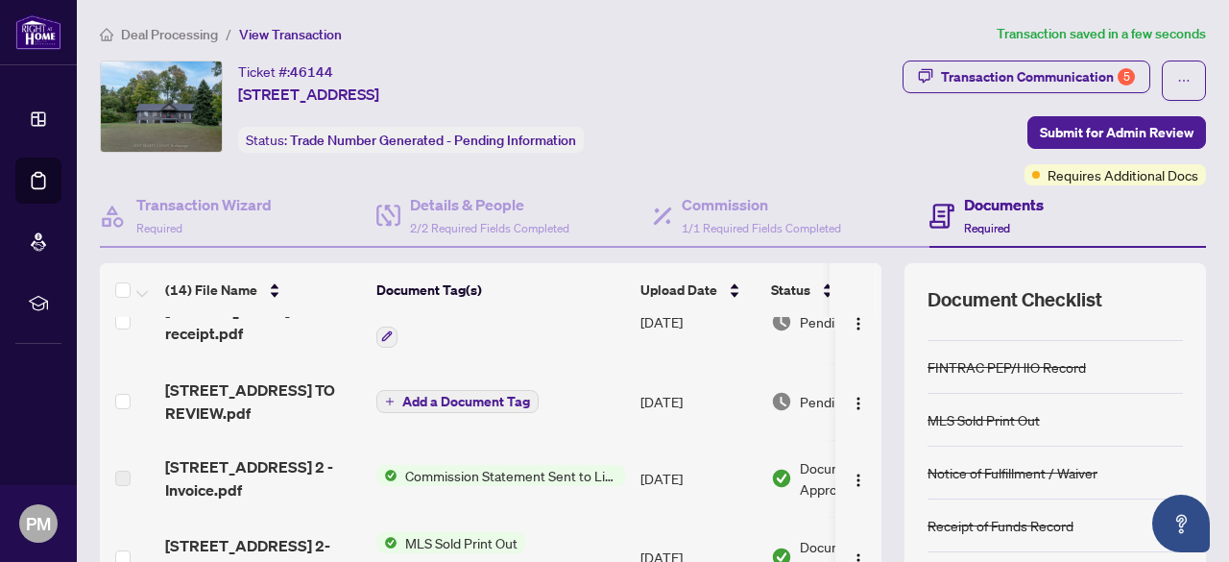
scroll to position [96, 0]
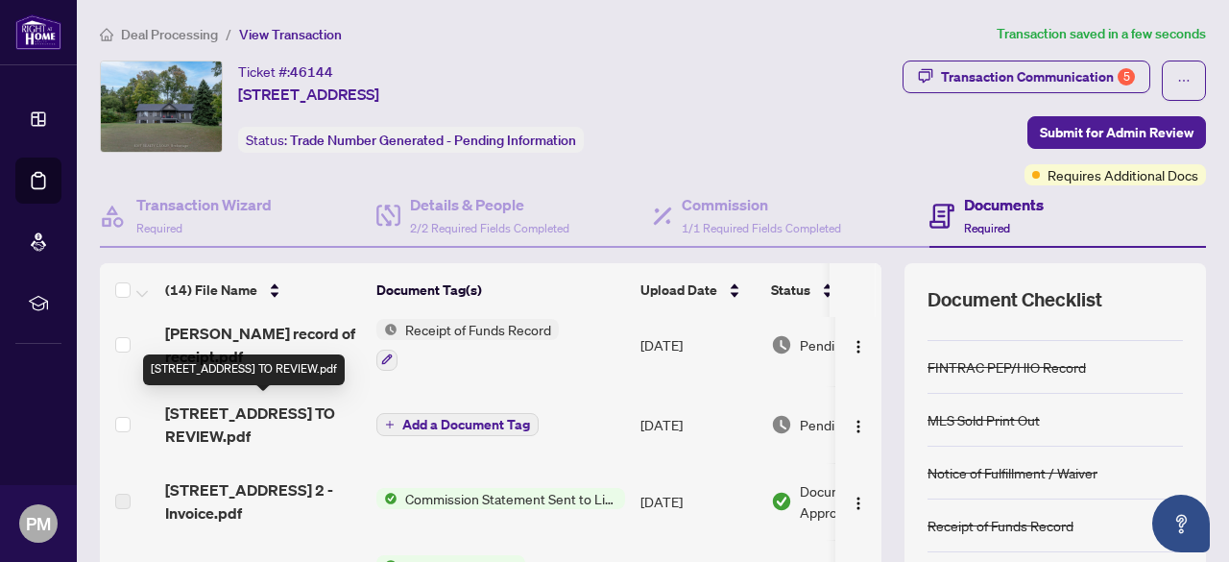
click at [216, 406] on span "[STREET_ADDRESS] TO REVIEW.pdf" at bounding box center [263, 424] width 196 height 46
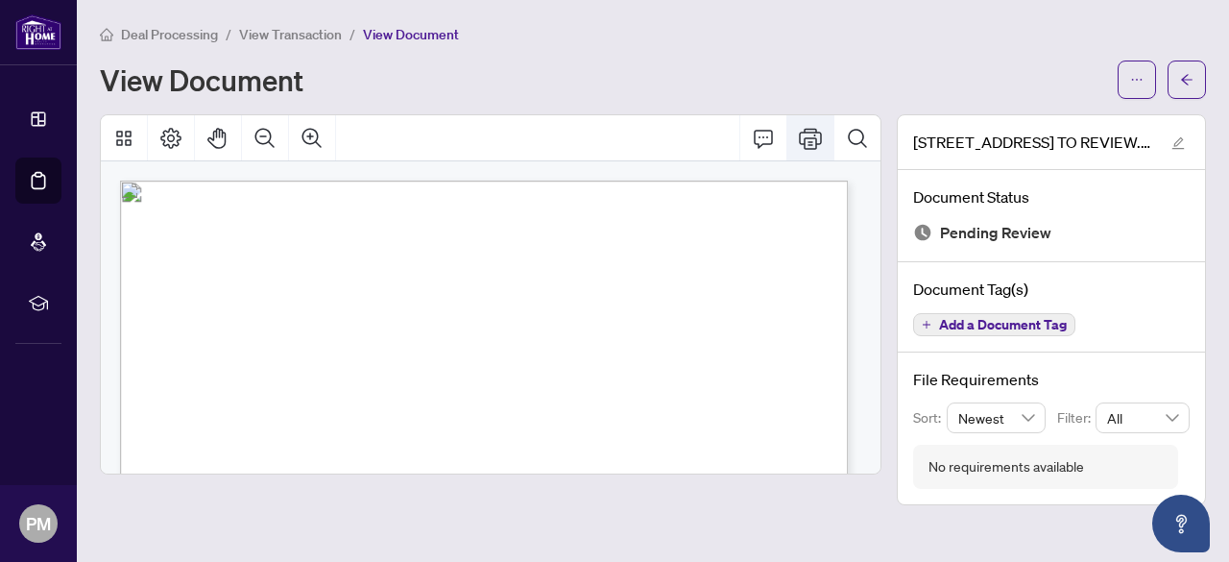
click at [822, 147] on icon "Print" at bounding box center [810, 138] width 23 height 23
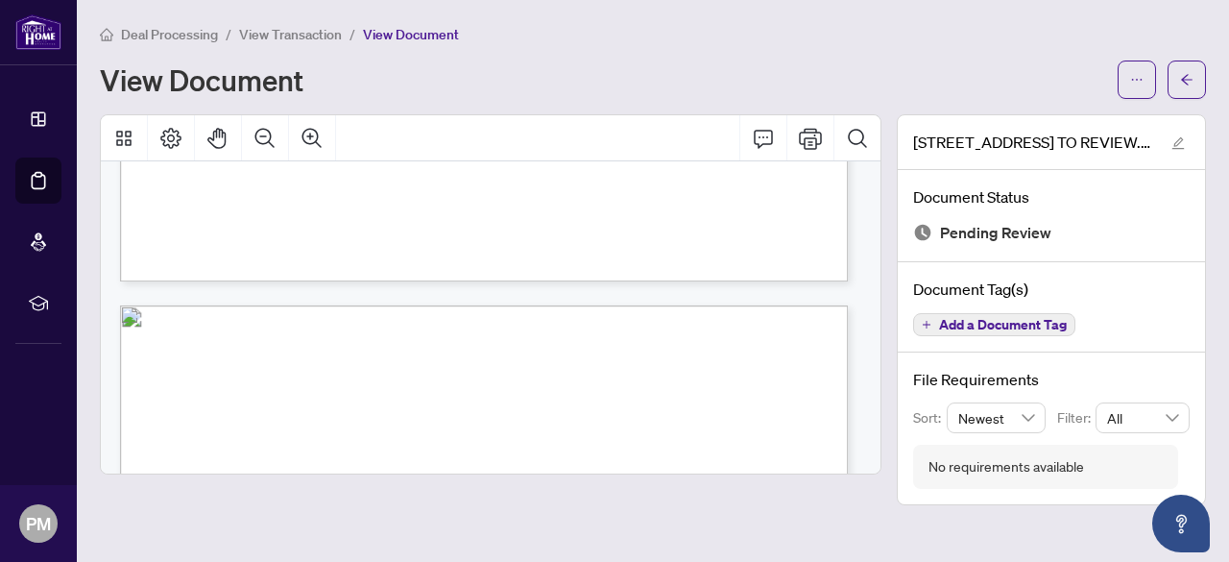
scroll to position [672, 0]
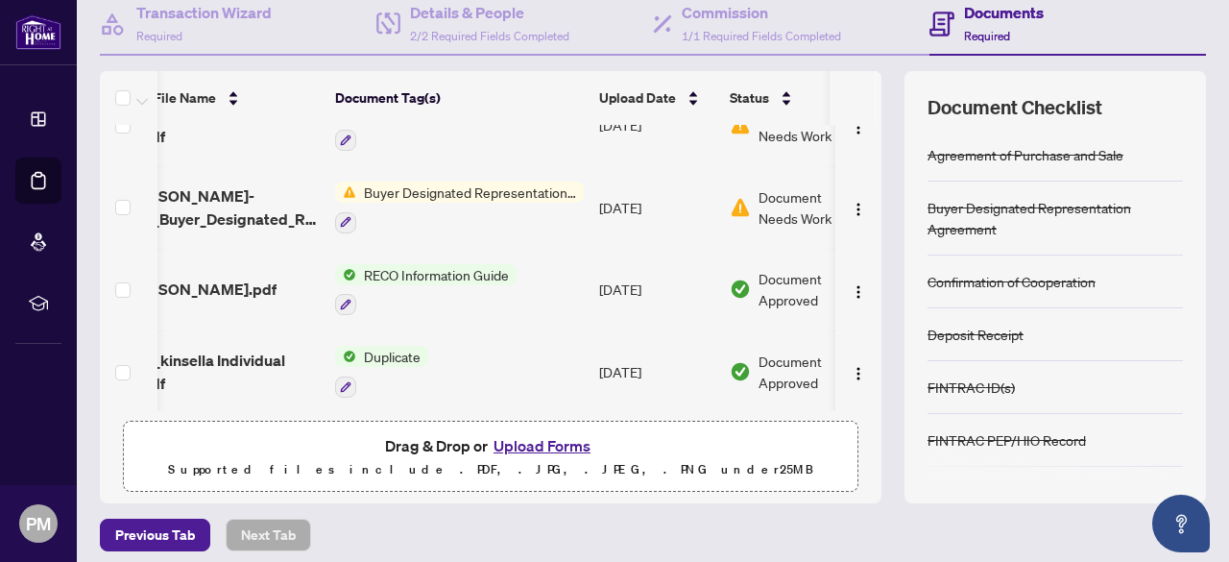
scroll to position [852, 0]
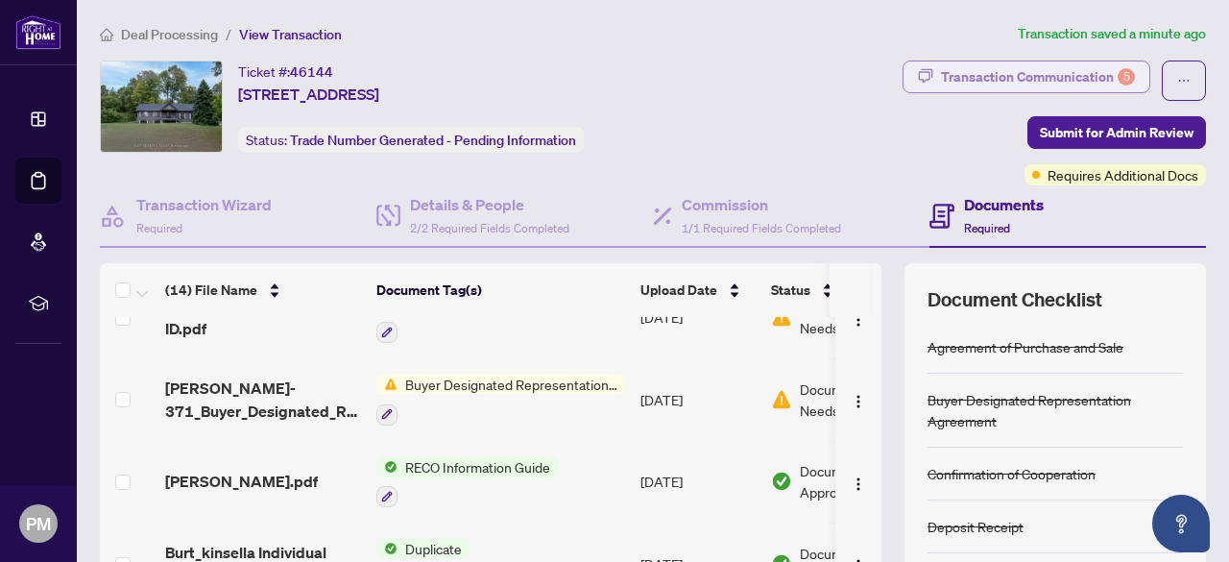
click at [975, 82] on div "Transaction Communication 5" at bounding box center [1038, 76] width 194 height 31
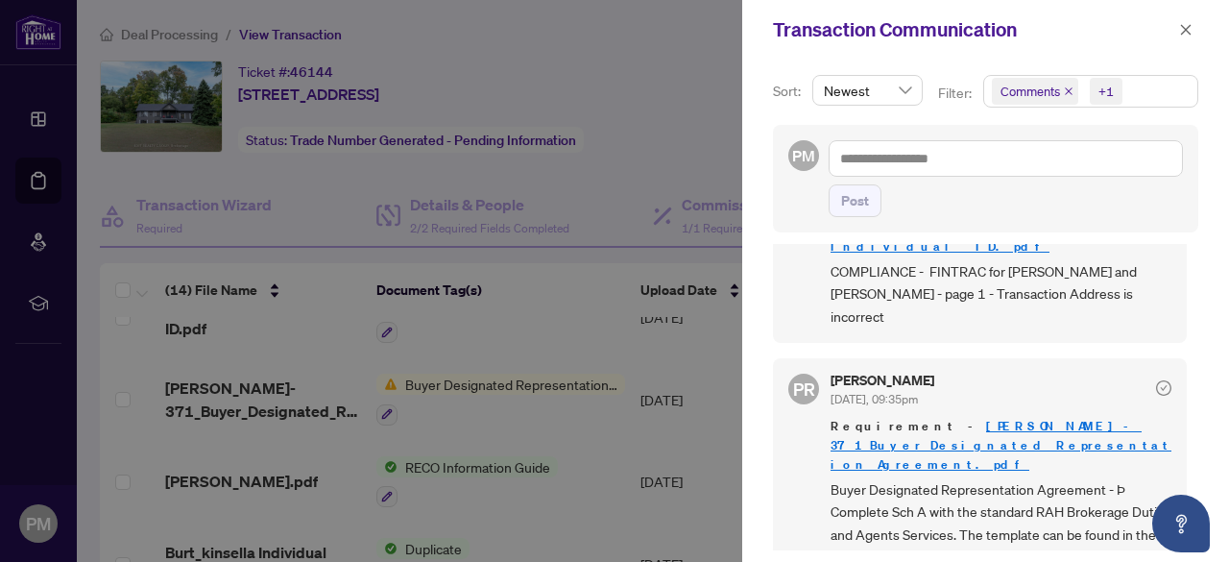
click at [645, 251] on div at bounding box center [614, 281] width 1229 height 562
click at [1190, 35] on icon "close" at bounding box center [1185, 29] width 13 height 13
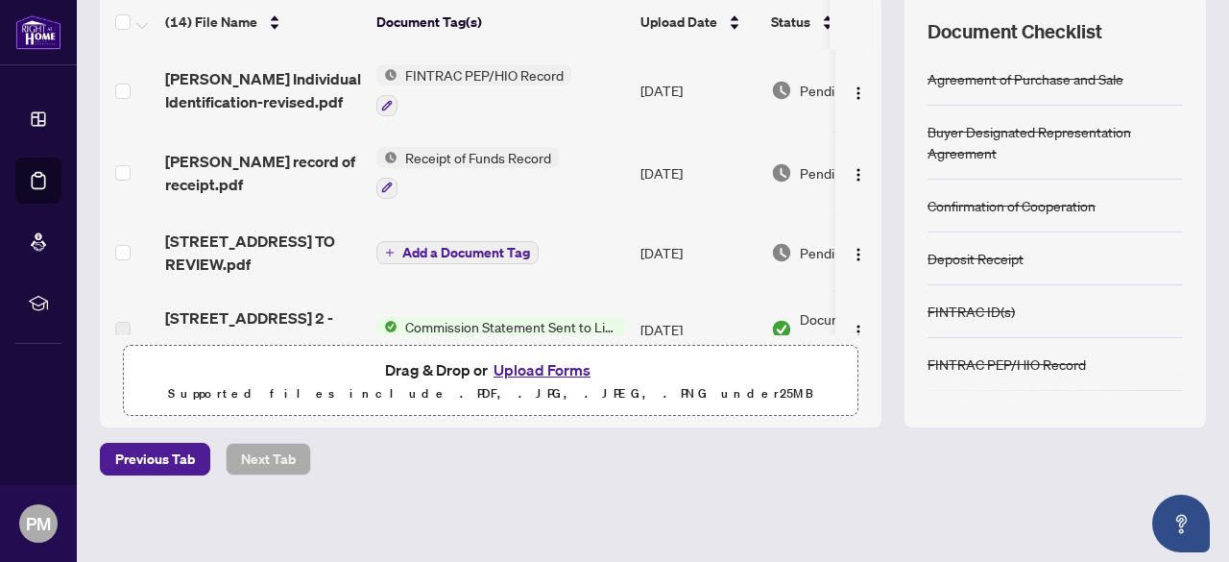
scroll to position [0, 0]
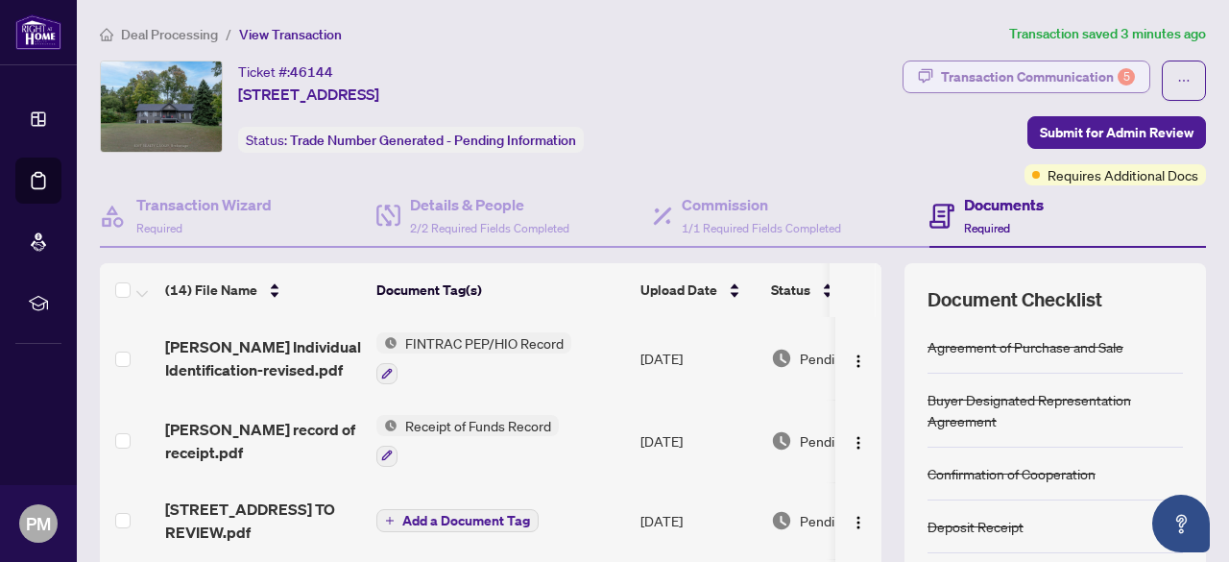
click at [1077, 76] on div "Transaction Communication 5" at bounding box center [1038, 76] width 194 height 31
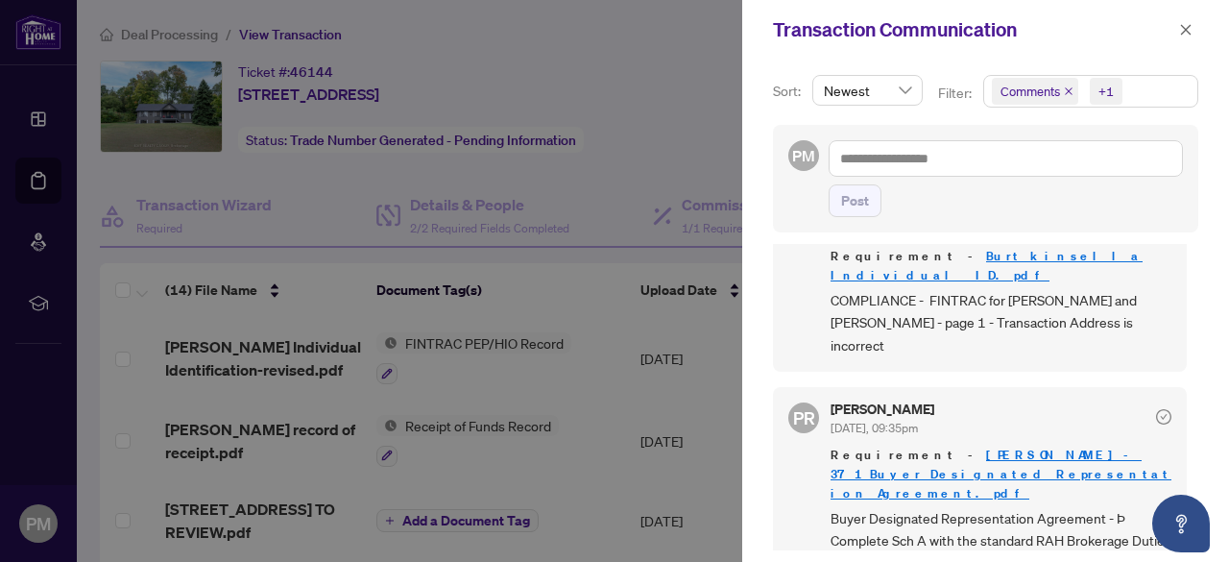
scroll to position [96, 0]
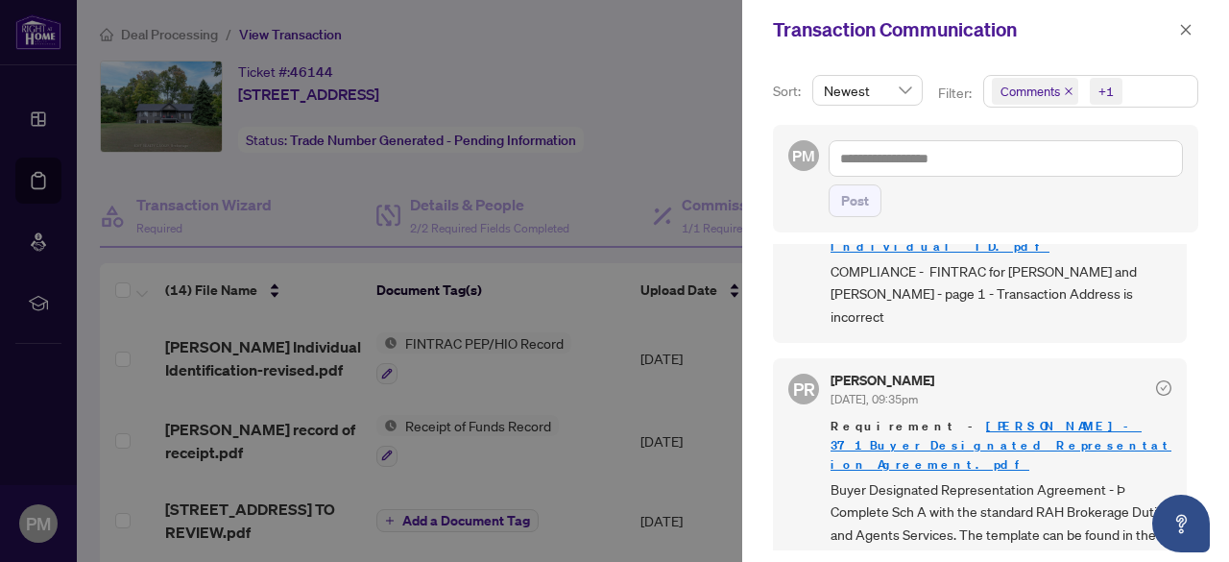
click at [728, 372] on div at bounding box center [614, 281] width 1229 height 562
click at [1186, 32] on icon "close" at bounding box center [1185, 29] width 13 height 13
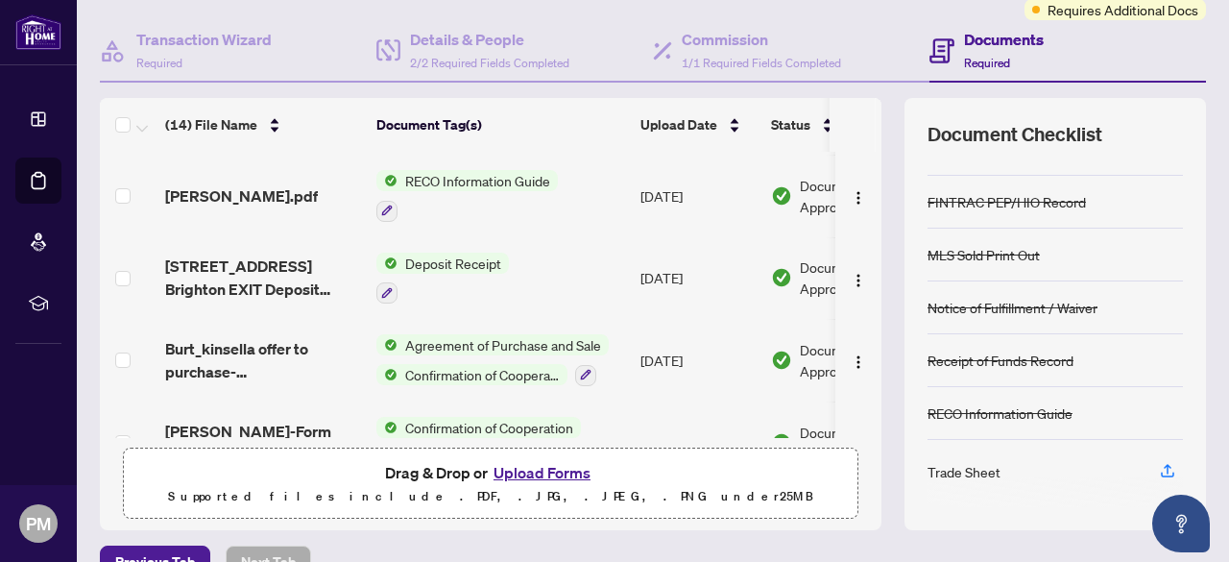
scroll to position [192, 0]
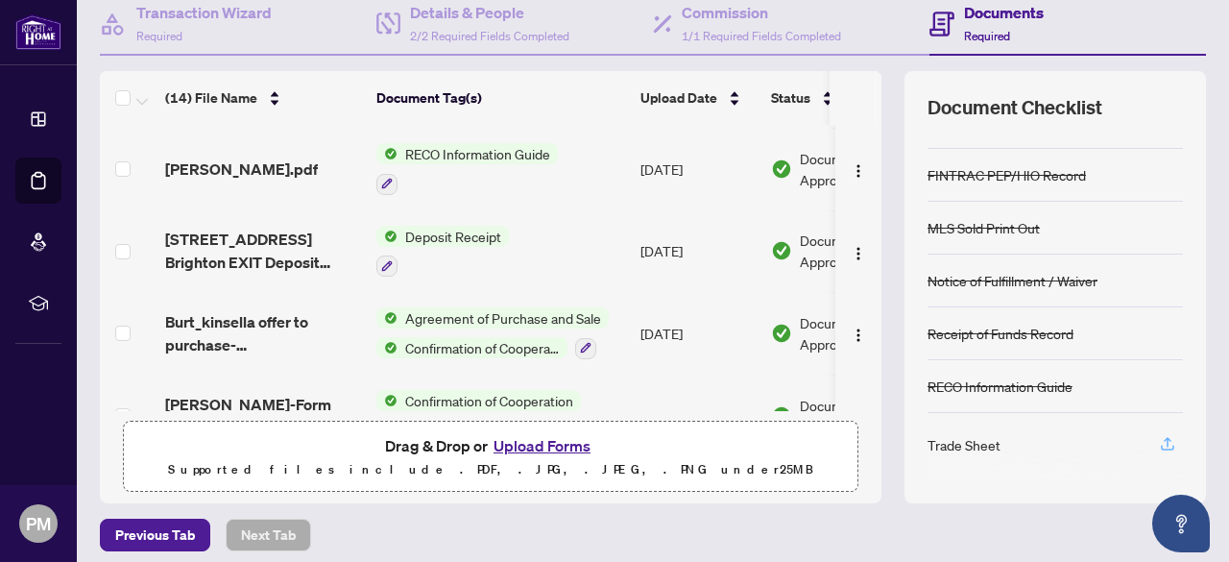
click at [1159, 436] on icon "button" at bounding box center [1167, 443] width 17 height 17
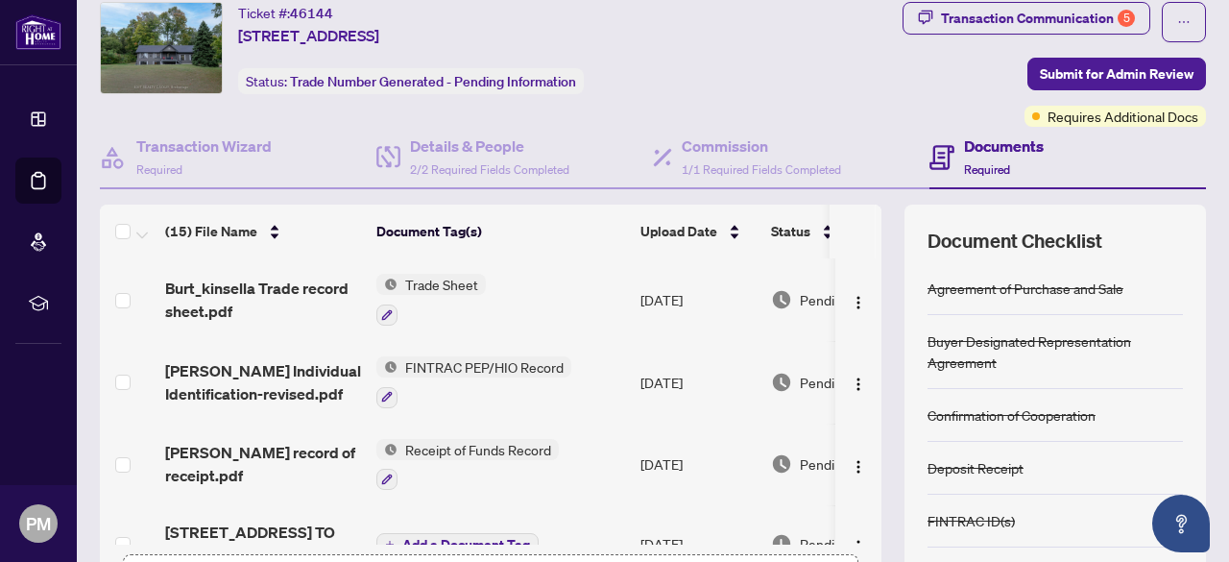
scroll to position [0, 0]
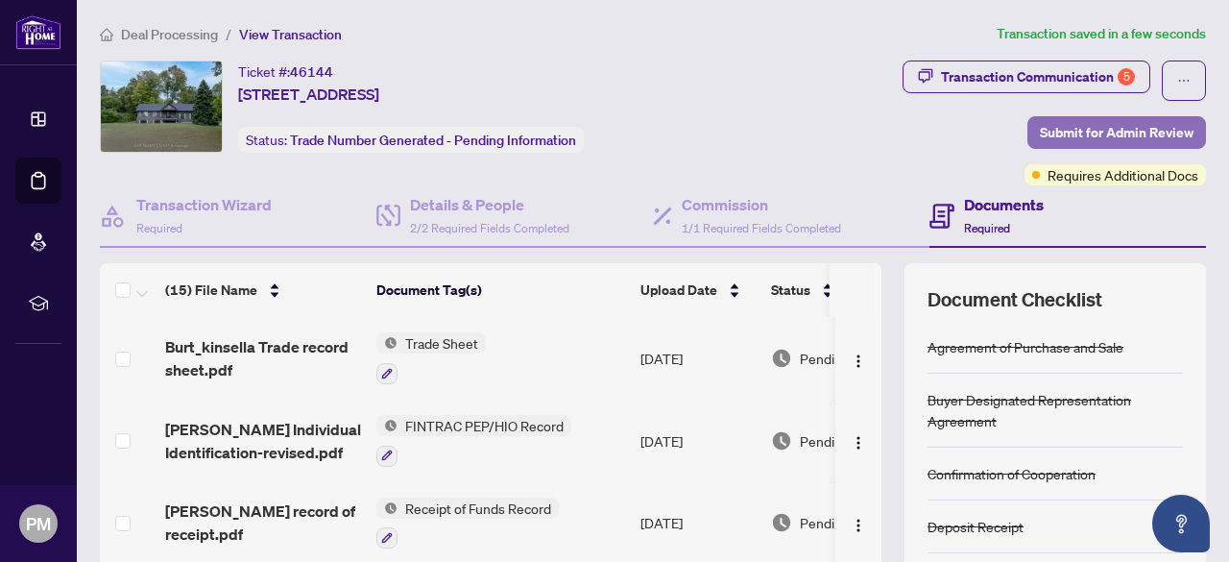
click at [1142, 130] on span "Submit for Admin Review" at bounding box center [1117, 132] width 154 height 31
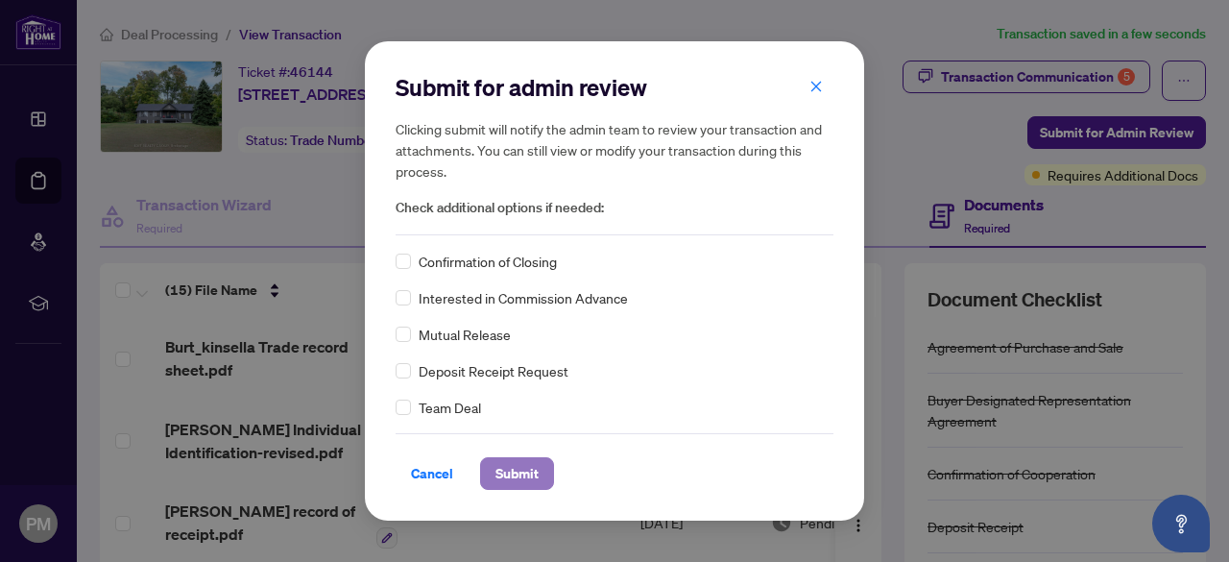
click at [525, 468] on span "Submit" at bounding box center [516, 473] width 43 height 31
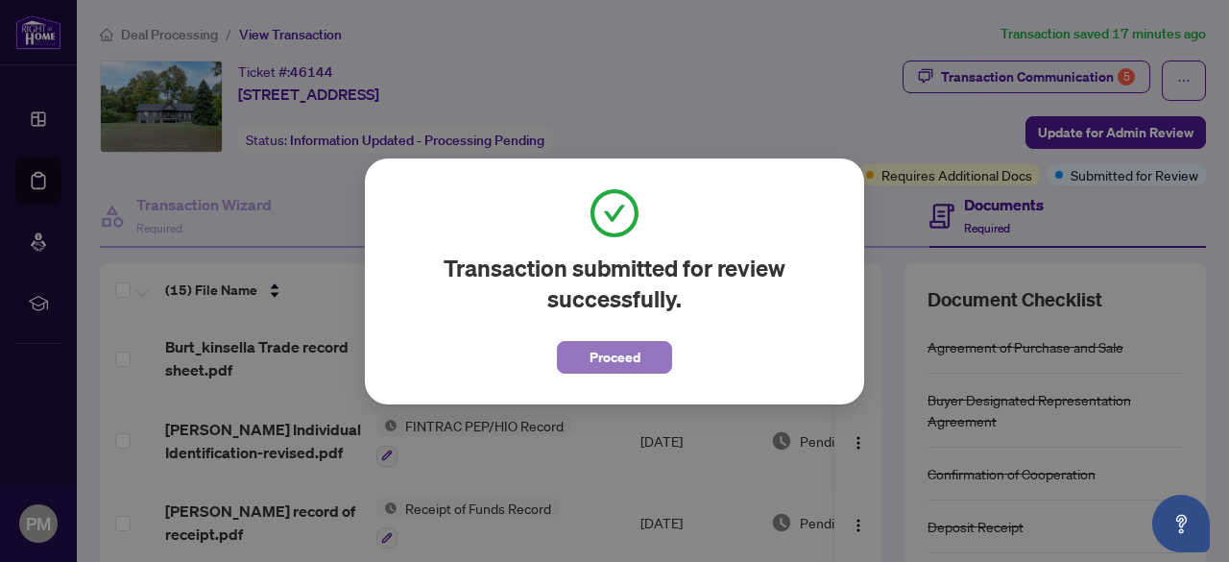
click at [624, 346] on span "Proceed" at bounding box center [614, 357] width 51 height 31
